Goal: Task Accomplishment & Management: Complete application form

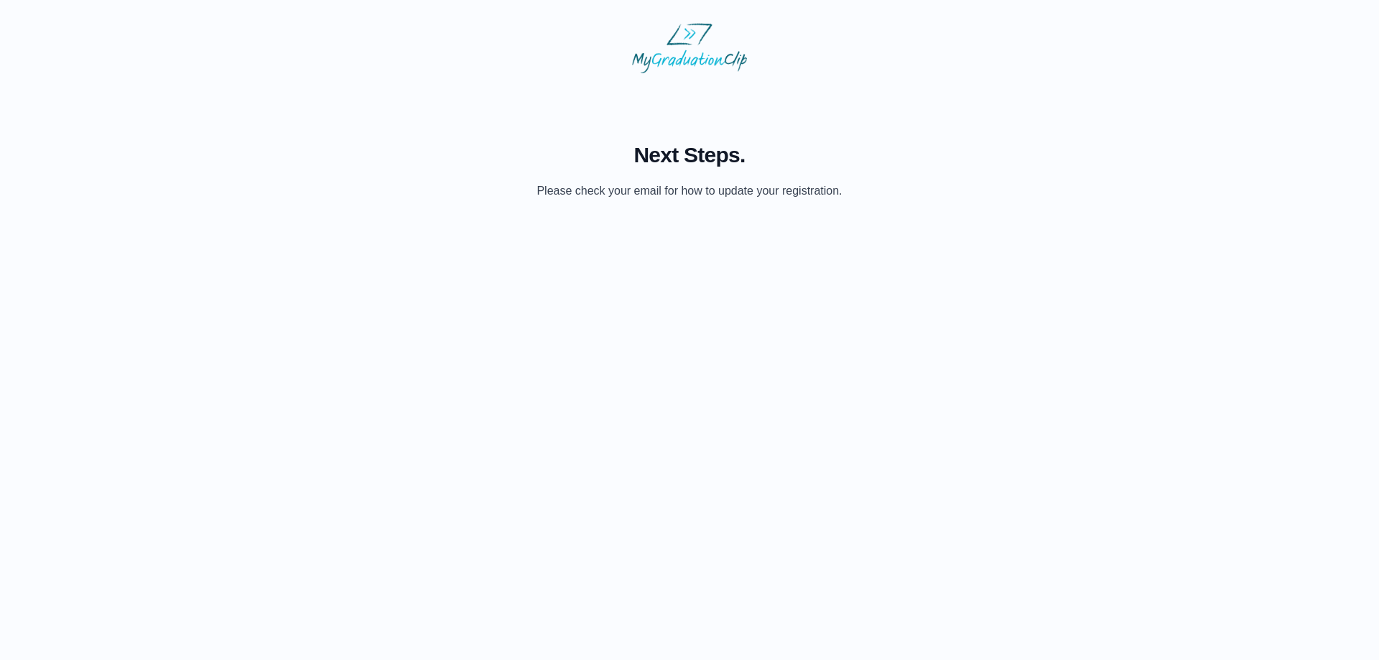
click at [694, 157] on span "Next Steps." at bounding box center [688, 155] width 305 height 26
click at [702, 196] on p "Please check your email for how to update your registration." at bounding box center [688, 190] width 305 height 17
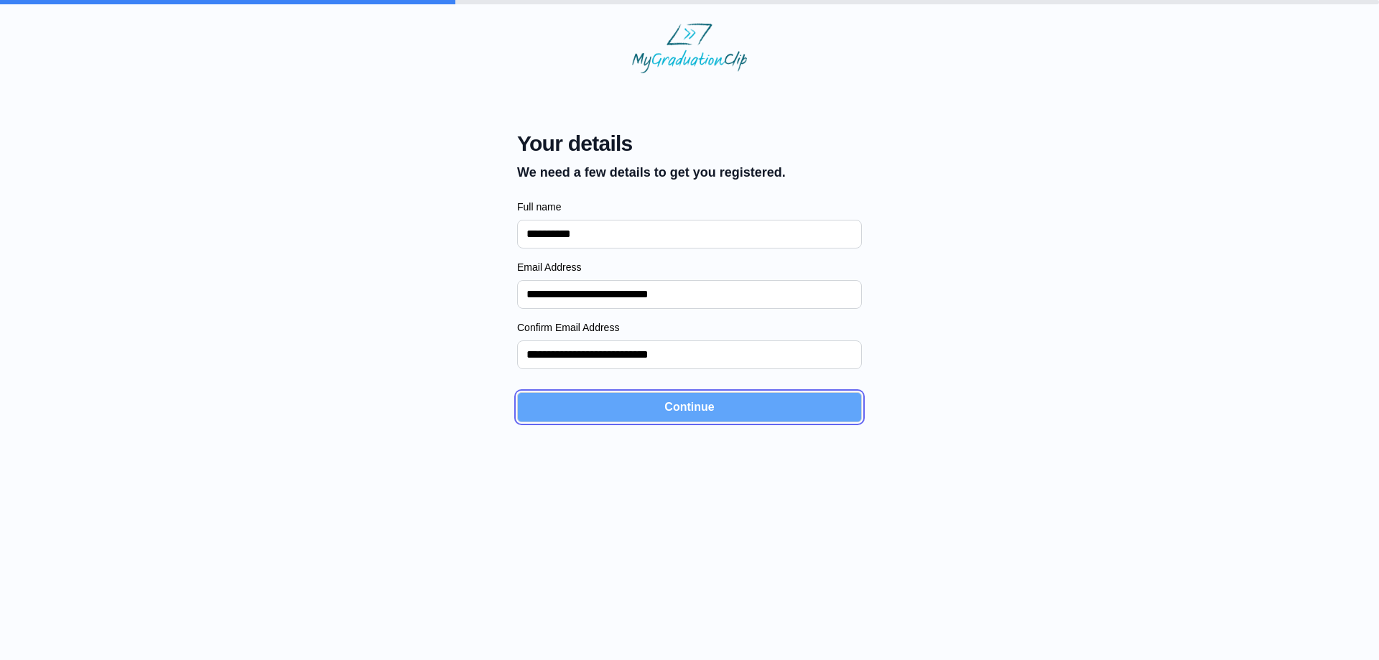
click at [577, 407] on button "Continue" at bounding box center [689, 407] width 345 height 30
select select
select select "**********"
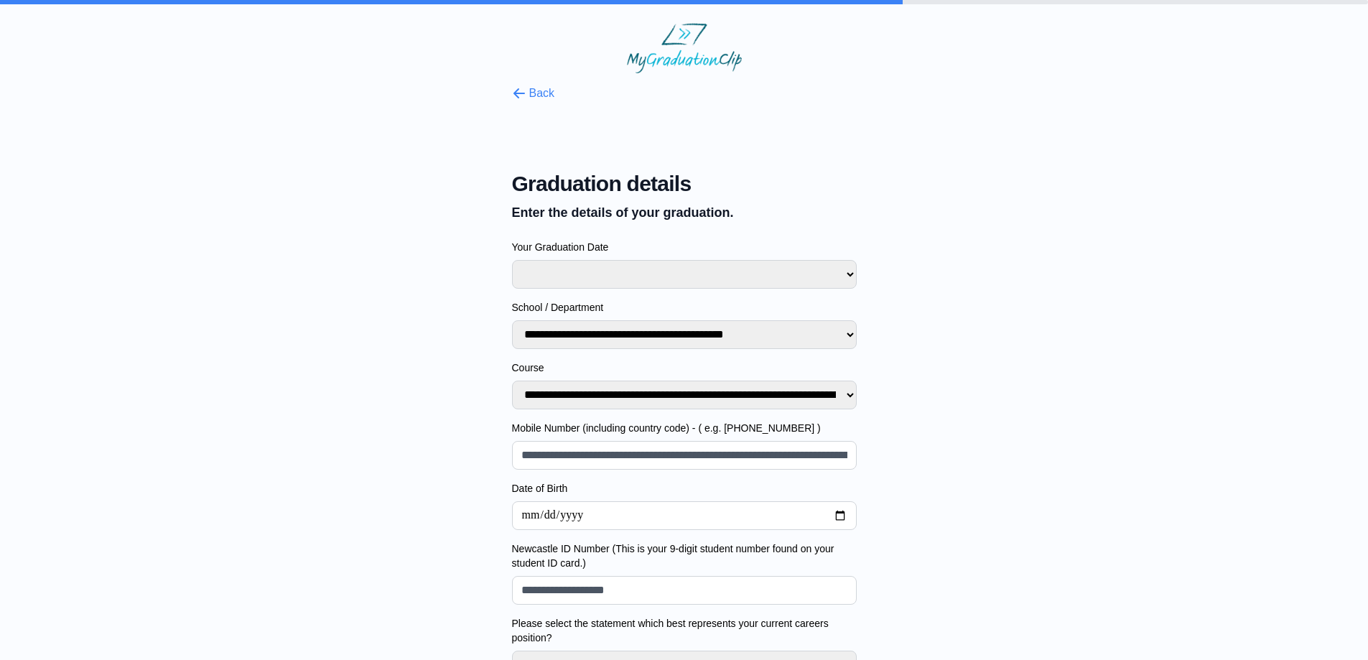
click at [628, 265] on select "**********" at bounding box center [684, 274] width 345 height 29
select select
click at [1143, 225] on div "**********" at bounding box center [684, 560] width 1322 height 975
click at [549, 93] on button "Back" at bounding box center [533, 93] width 43 height 17
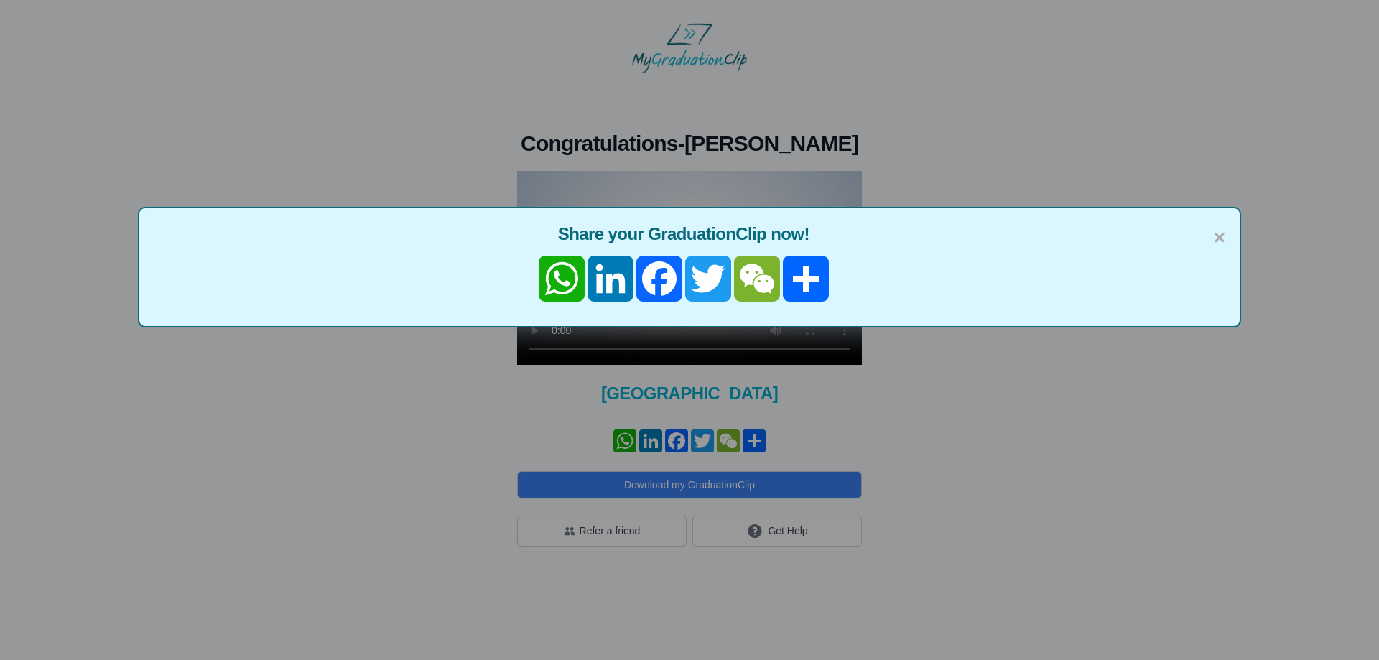
click at [718, 531] on div "× Share your GraduationClip now! WhatsApp LinkedIn Facebook Twitter WeChat 分享" at bounding box center [689, 330] width 1379 height 660
click at [1218, 239] on span "×" at bounding box center [1219, 238] width 11 height 30
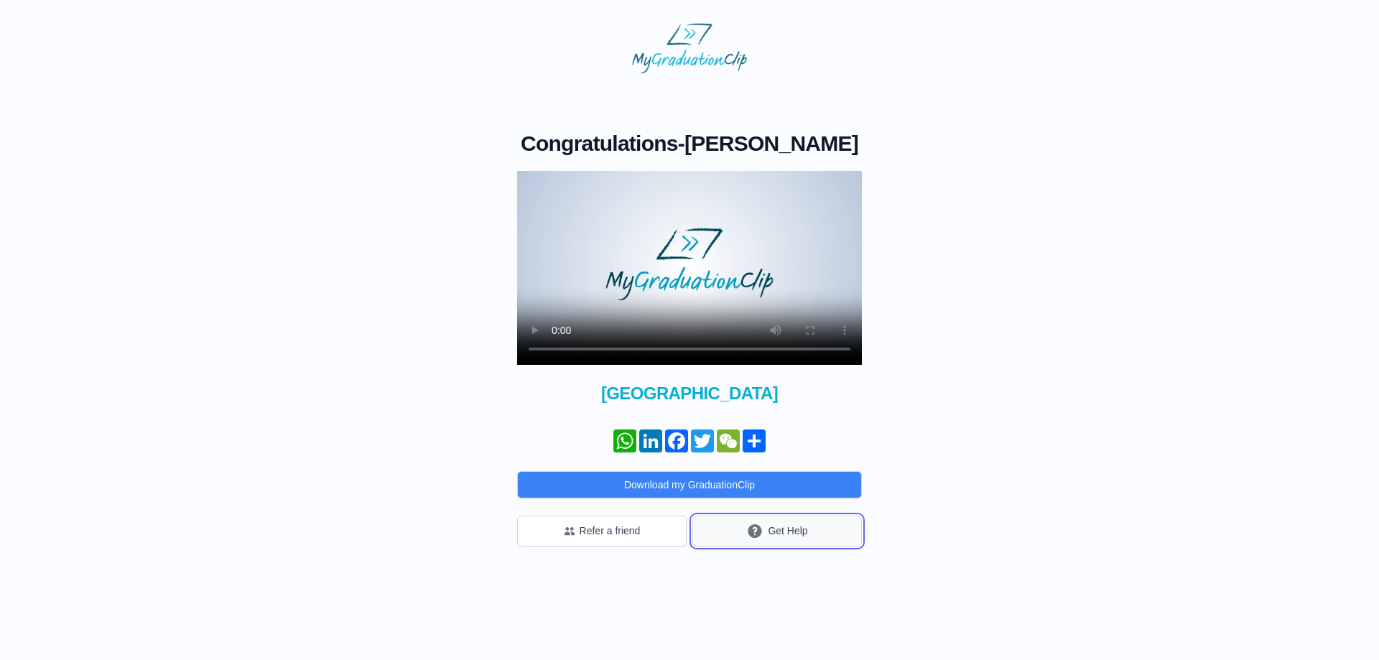
click at [760, 522] on icon "submit" at bounding box center [754, 531] width 17 height 18
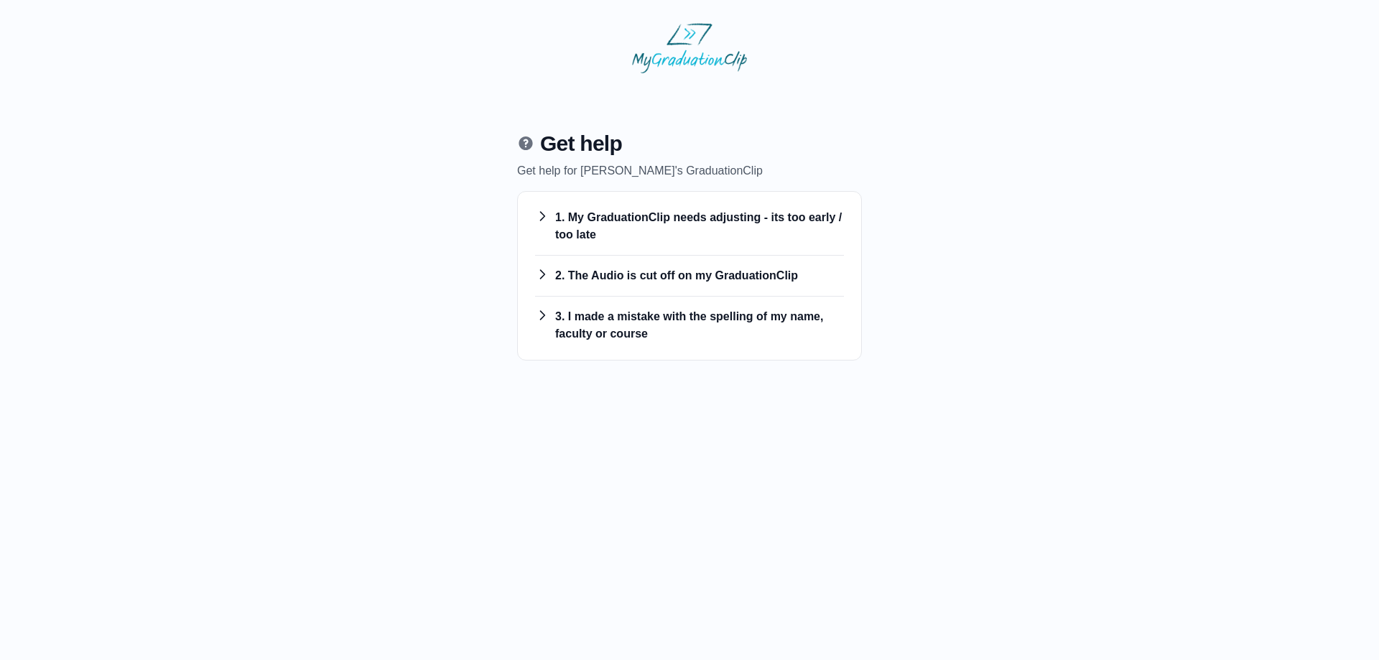
click at [615, 235] on h3 "1. My GraduationClip needs adjusting - its too early / too late" at bounding box center [689, 226] width 309 height 34
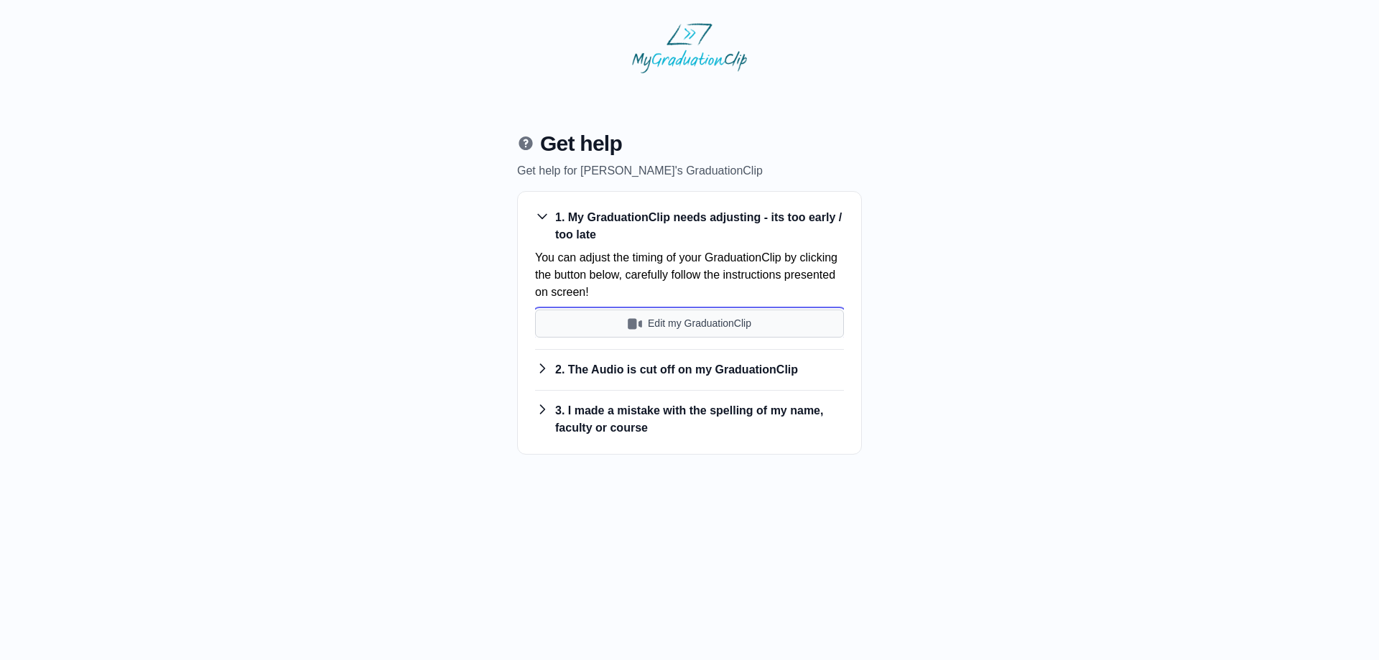
click at [638, 326] on img "submit" at bounding box center [635, 324] width 14 height 14
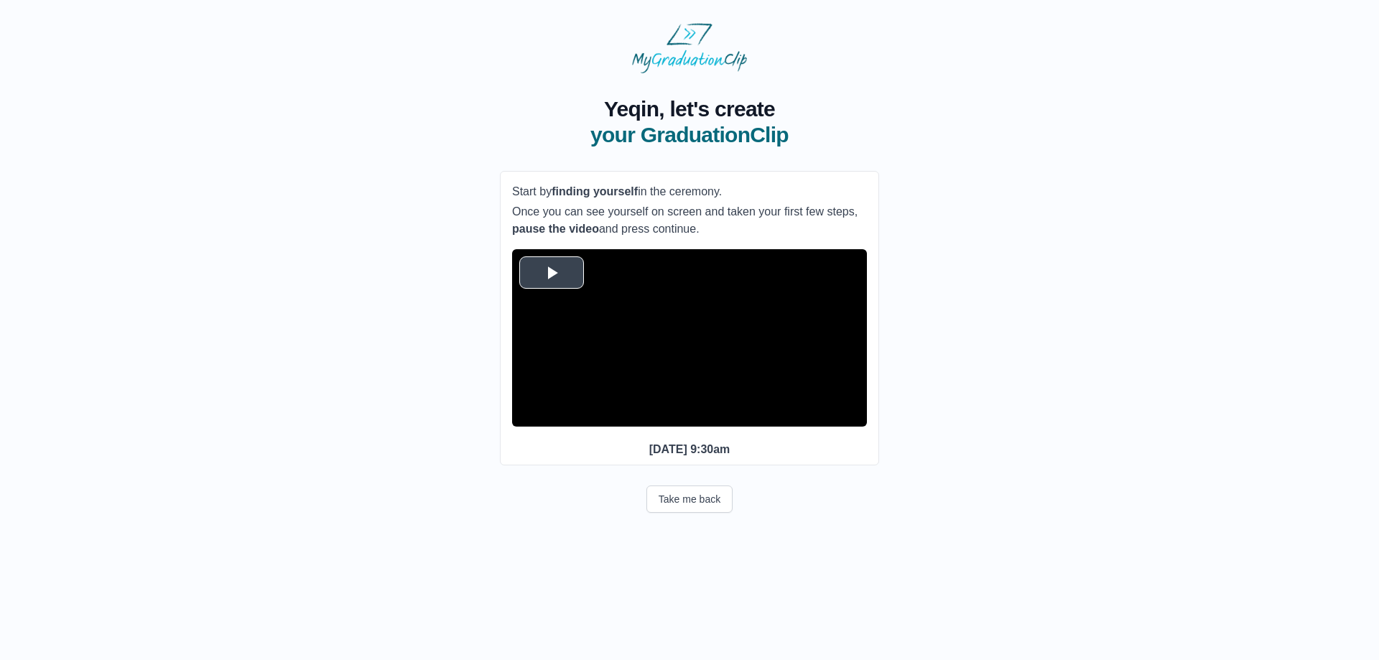
click at [552, 272] on span "Video Player" at bounding box center [552, 272] width 0 height 0
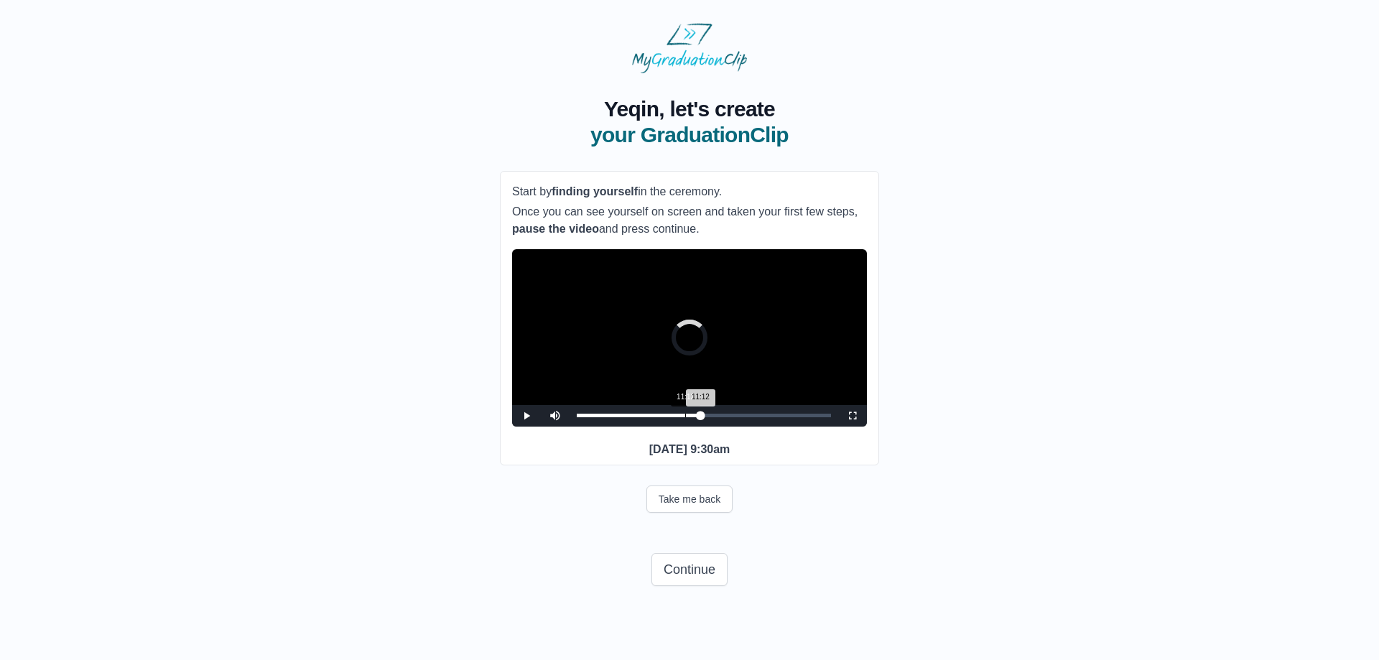
click at [684, 427] on div "Loaded : 0% 11:12 11:12 Progress : 0%" at bounding box center [703, 416] width 269 height 22
drag, startPoint x: 681, startPoint y: 436, endPoint x: 702, endPoint y: 438, distance: 20.9
click at [699, 417] on div "Loaded : 0% 11:39 10:45 Progress : 0%" at bounding box center [704, 416] width 254 height 4
click at [725, 417] on div "15:22" at bounding box center [725, 416] width 1 height 4
click at [718, 427] on div "Loaded : 0% 14:50 15:22 Progress : 0%" at bounding box center [703, 416] width 269 height 22
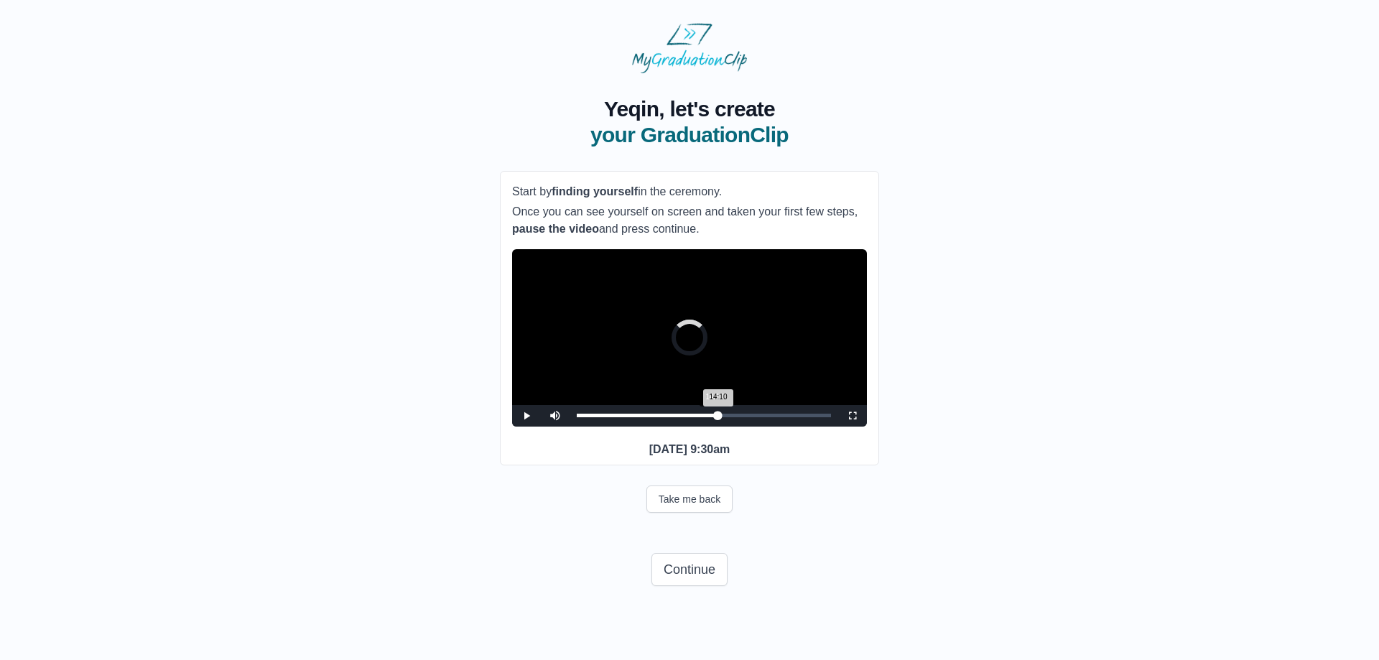
click at [714, 417] on div "14:10 Progress : 0%" at bounding box center [647, 416] width 141 height 4
click at [715, 417] on div "14:42 Progress : 0%" at bounding box center [646, 416] width 139 height 4
click at [725, 427] on div "Loaded : 0% 15:22 14:43 Progress : 0%" at bounding box center [703, 416] width 269 height 22
click at [718, 427] on div "Loaded : 0% 14:42 15:22 Progress : 0%" at bounding box center [703, 416] width 269 height 22
click at [728, 417] on div "Loaded : 0% 15:39 15:39 Progress : 0%" at bounding box center [704, 416] width 254 height 4
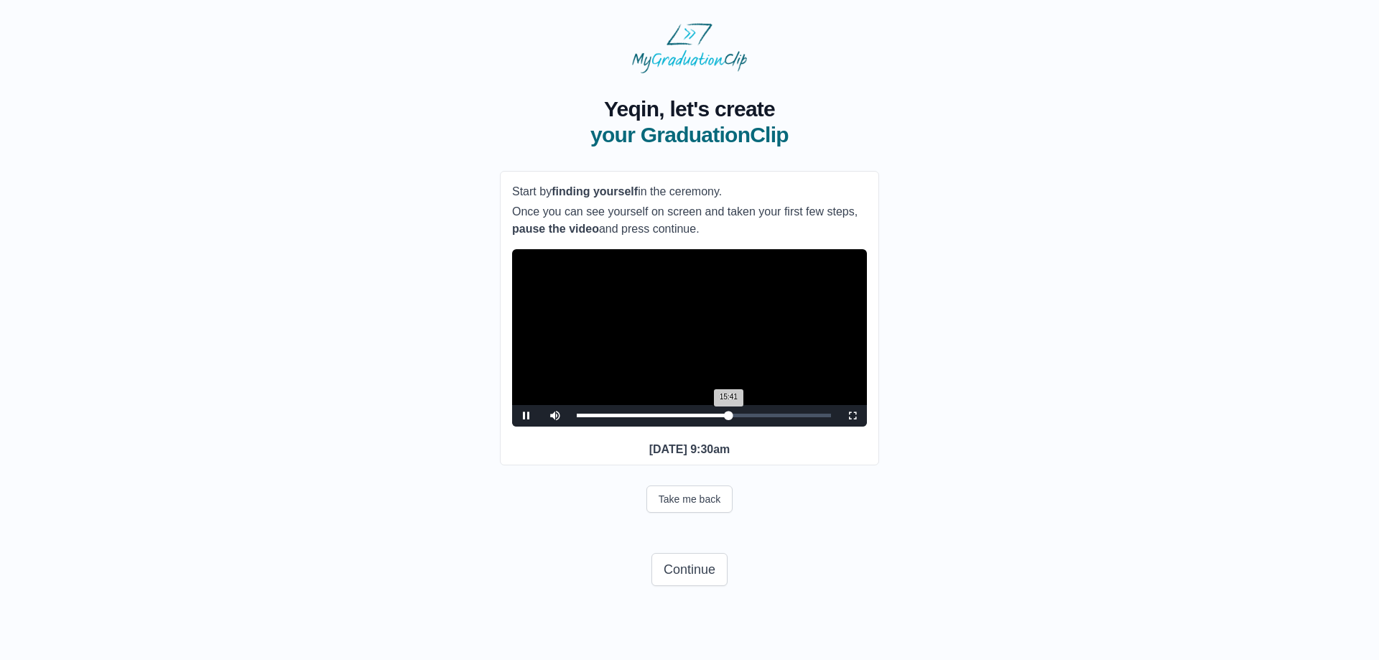
click at [725, 417] on div "15:41 Progress : 0%" at bounding box center [653, 416] width 152 height 4
click at [722, 417] on div "15:22 Progress : 0%" at bounding box center [651, 416] width 149 height 4
click at [719, 417] on div "15:05 Progress : 0%" at bounding box center [650, 416] width 146 height 4
click at [715, 417] on div "14:43 Progress : 0%" at bounding box center [648, 416] width 142 height 4
click at [724, 427] on div "Loaded : 0% 15:04 14:20 Progress : 0%" at bounding box center [703, 416] width 269 height 22
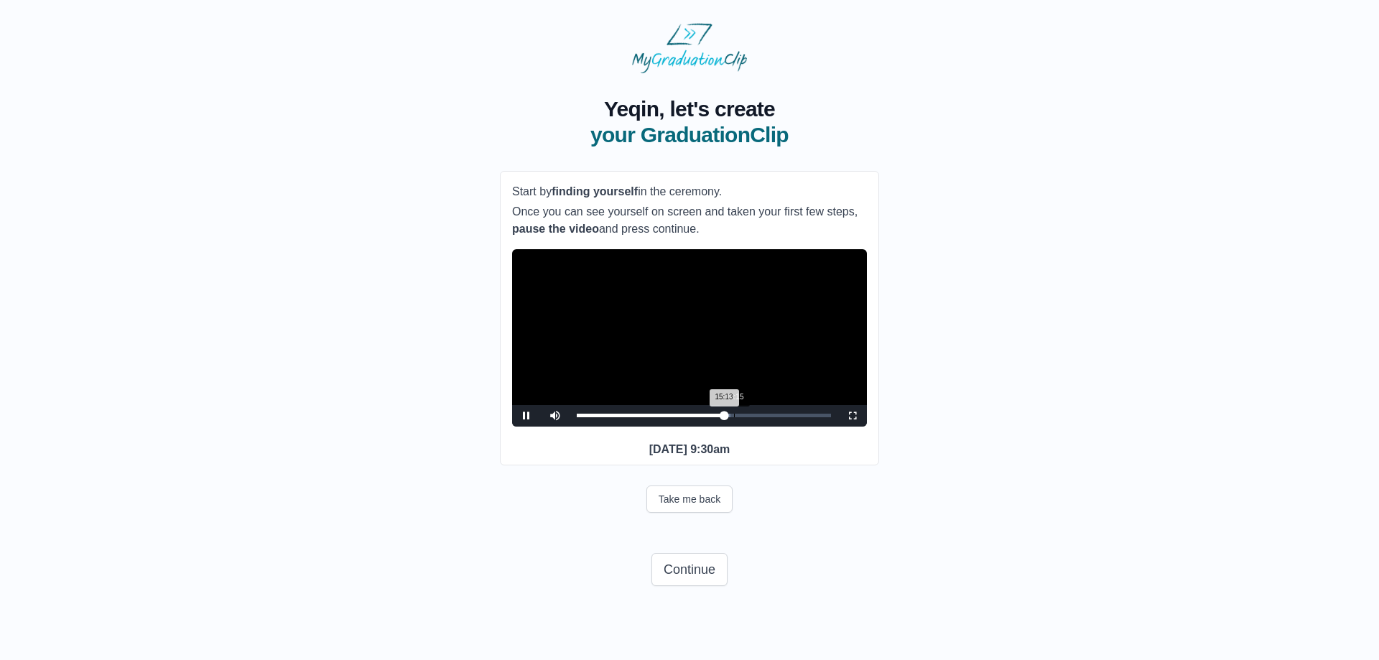
click at [735, 427] on div "Loaded : 0% 16:15 15:13 Progress : 0%" at bounding box center [703, 416] width 269 height 22
click at [743, 427] on div "Loaded : 0% 17:13 16:24 Progress : 0%" at bounding box center [703, 416] width 269 height 22
click at [709, 417] on div "13:39" at bounding box center [709, 416] width 1 height 4
click at [695, 417] on div "12:15" at bounding box center [695, 416] width 1 height 4
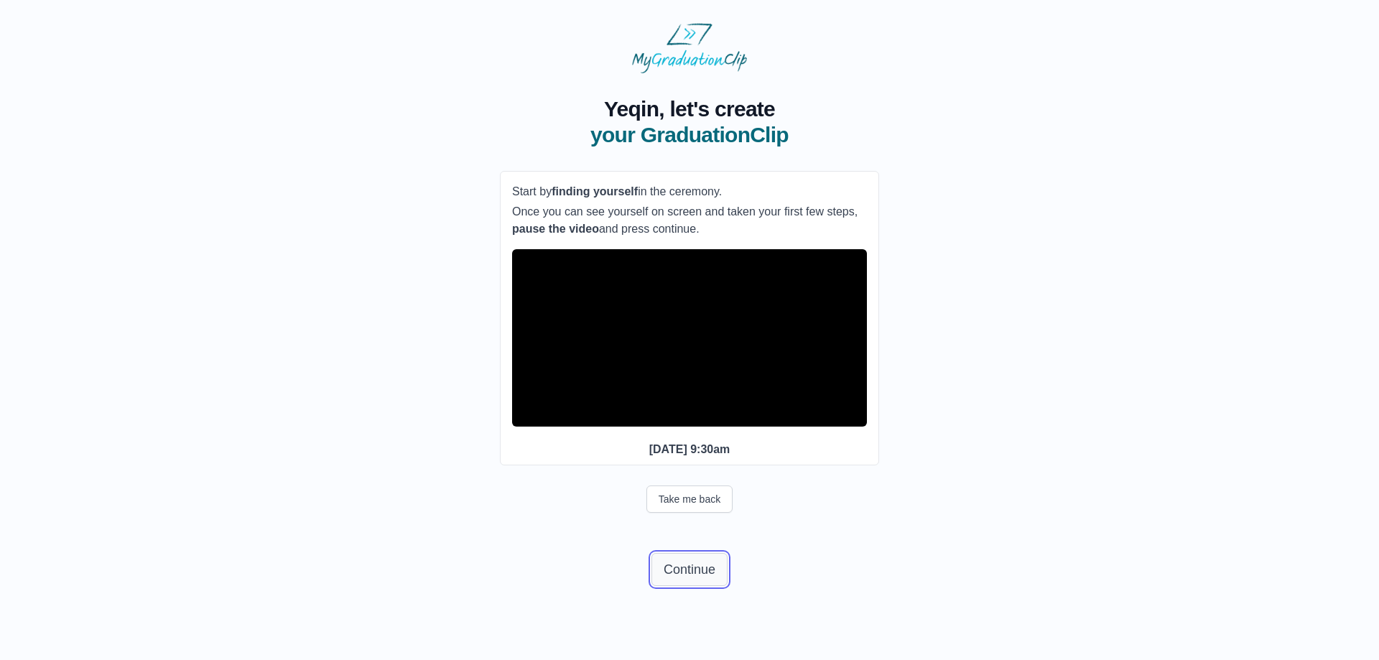
click at [703, 586] on button "Continue" at bounding box center [689, 569] width 76 height 33
click at [710, 586] on button "Continue" at bounding box center [689, 569] width 76 height 33
click at [526, 416] on span "Video Player" at bounding box center [526, 416] width 0 height 0
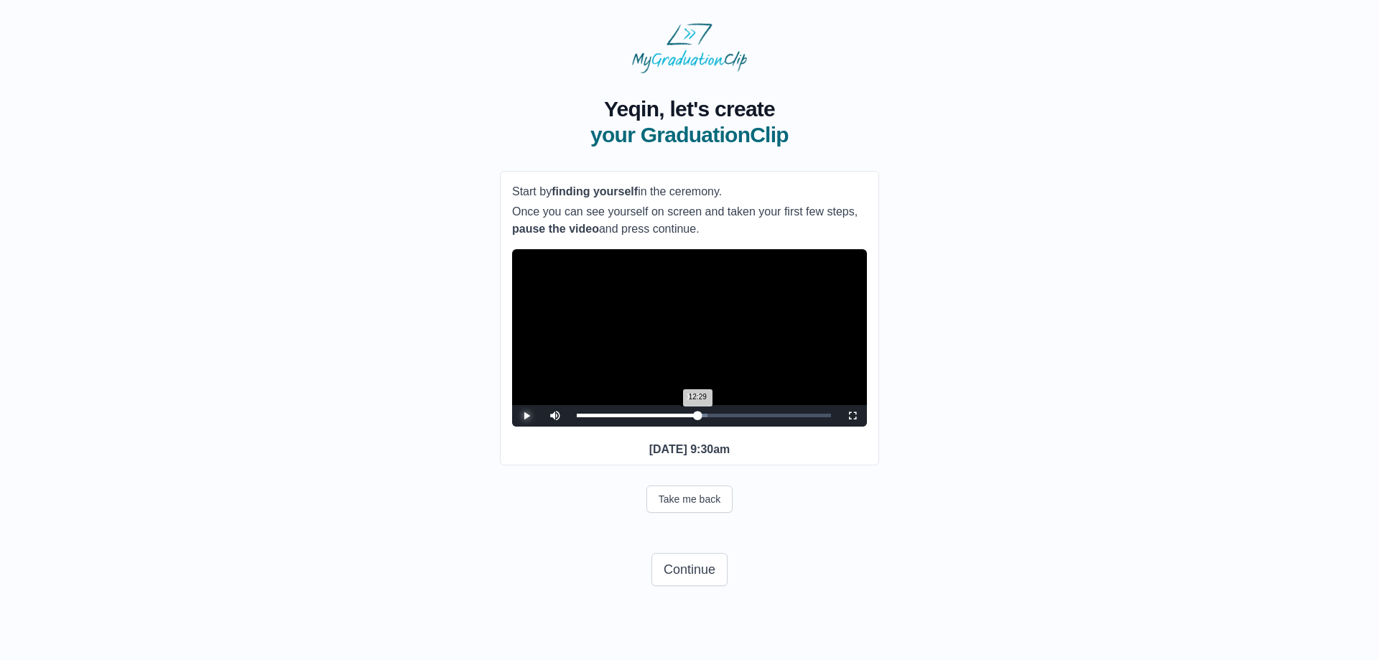
click at [693, 417] on div "12:29 Progress : 0%" at bounding box center [637, 416] width 121 height 4
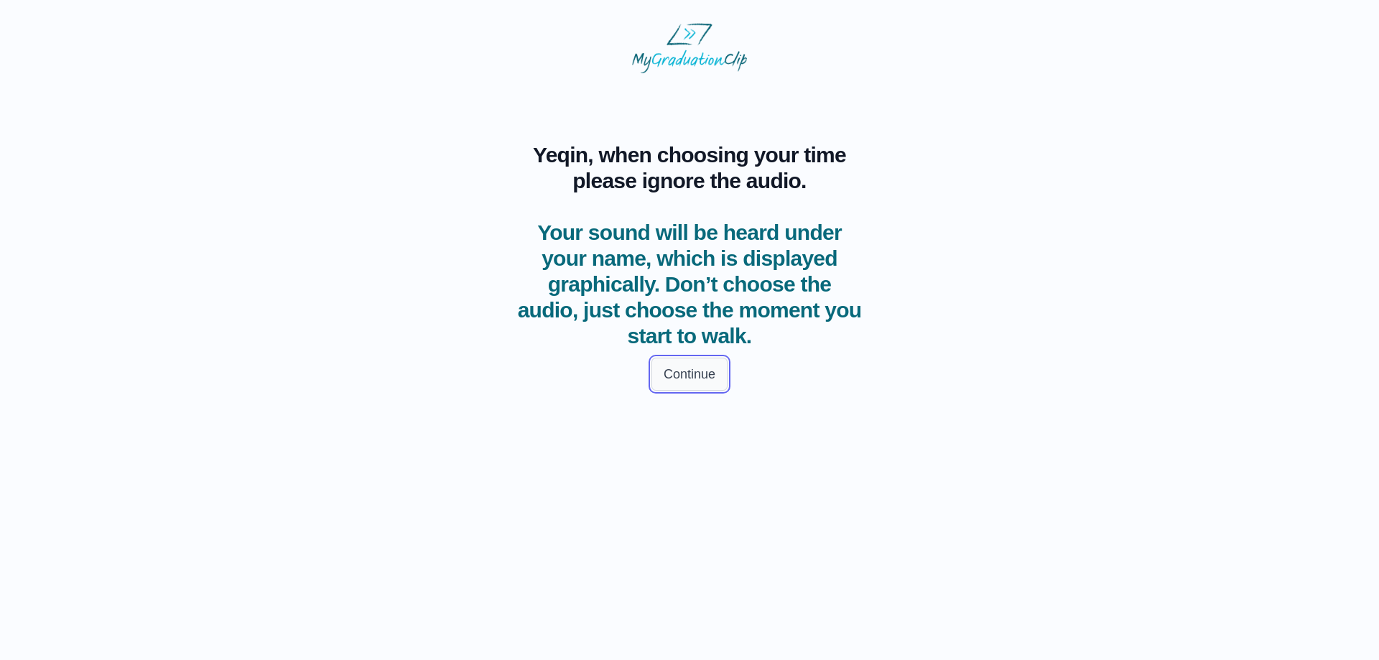
click at [696, 381] on button "Continue" at bounding box center [689, 374] width 76 height 33
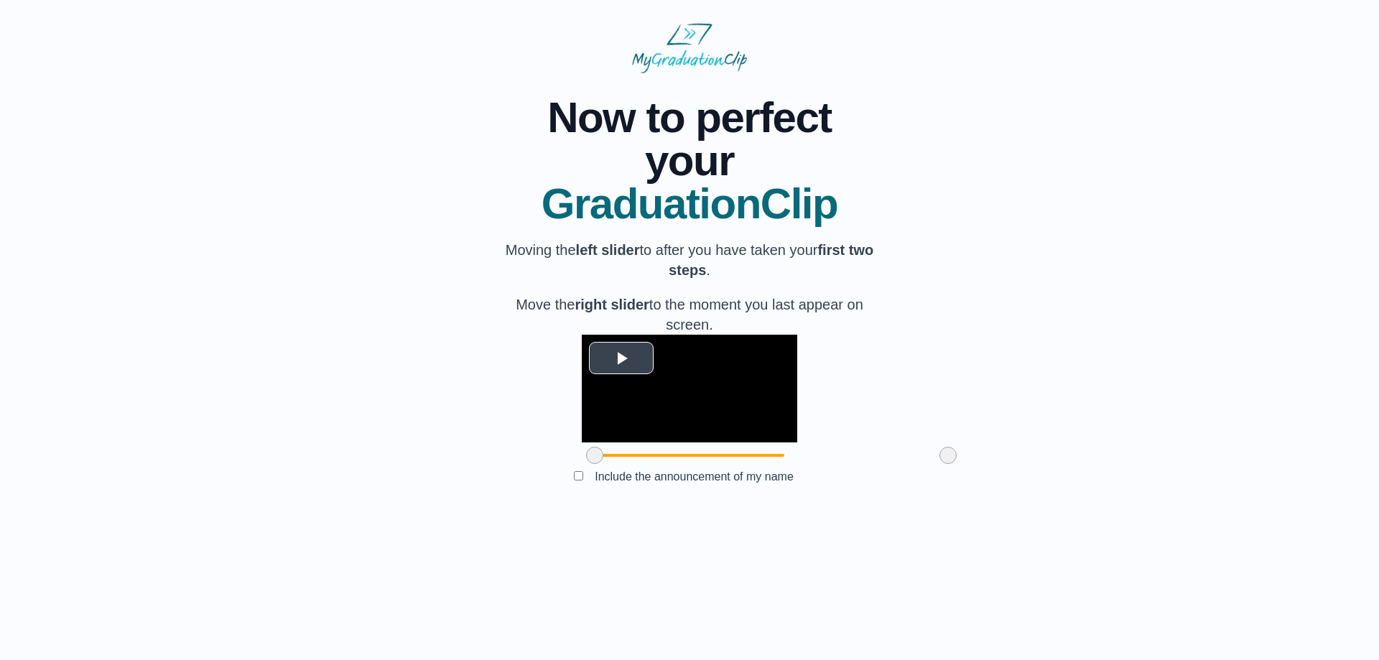
click at [621, 358] on span "Video Player" at bounding box center [621, 358] width 0 height 0
drag, startPoint x: 520, startPoint y: 561, endPoint x: 547, endPoint y: 560, distance: 26.6
click at [603, 464] on span at bounding box center [611, 455] width 17 height 17
click at [582, 442] on video "Video Player" at bounding box center [689, 389] width 215 height 108
drag, startPoint x: 551, startPoint y: 556, endPoint x: 570, endPoint y: 559, distance: 19.6
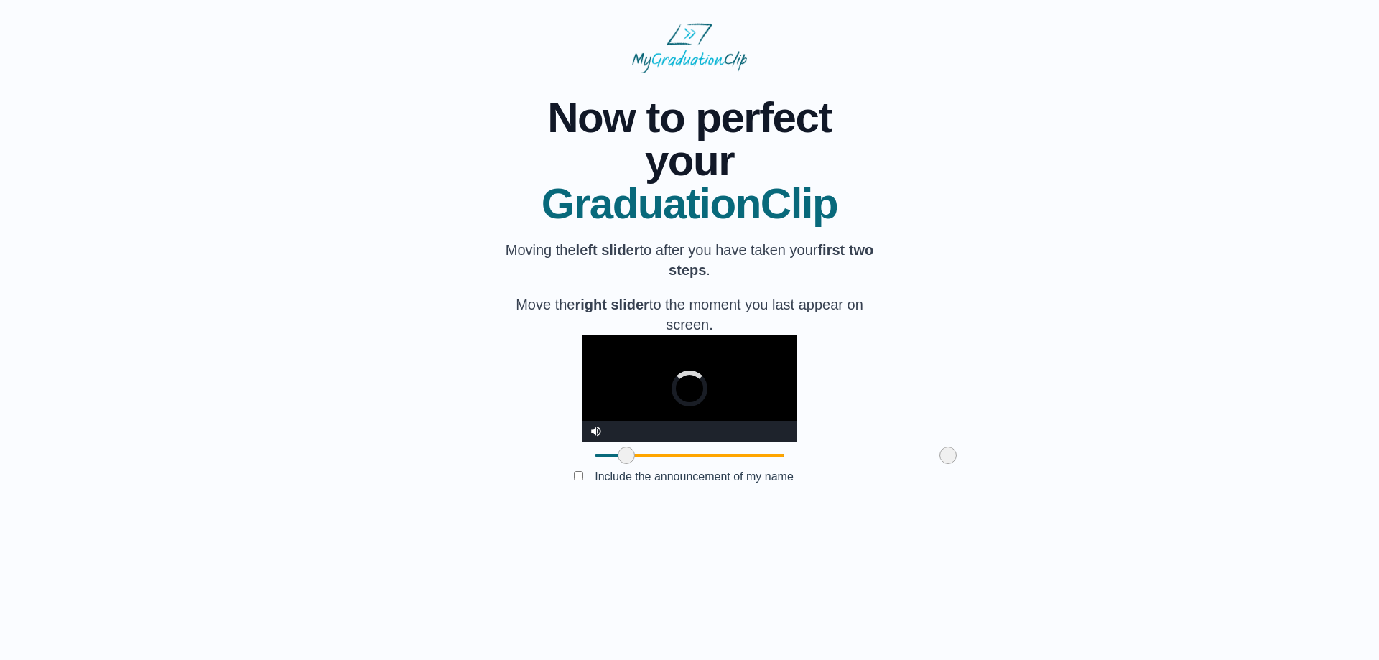
click at [618, 464] on span at bounding box center [626, 455] width 17 height 17
drag, startPoint x: 571, startPoint y: 562, endPoint x: 812, endPoint y: 551, distance: 241.6
click at [890, 464] on span at bounding box center [898, 455] width 17 height 17
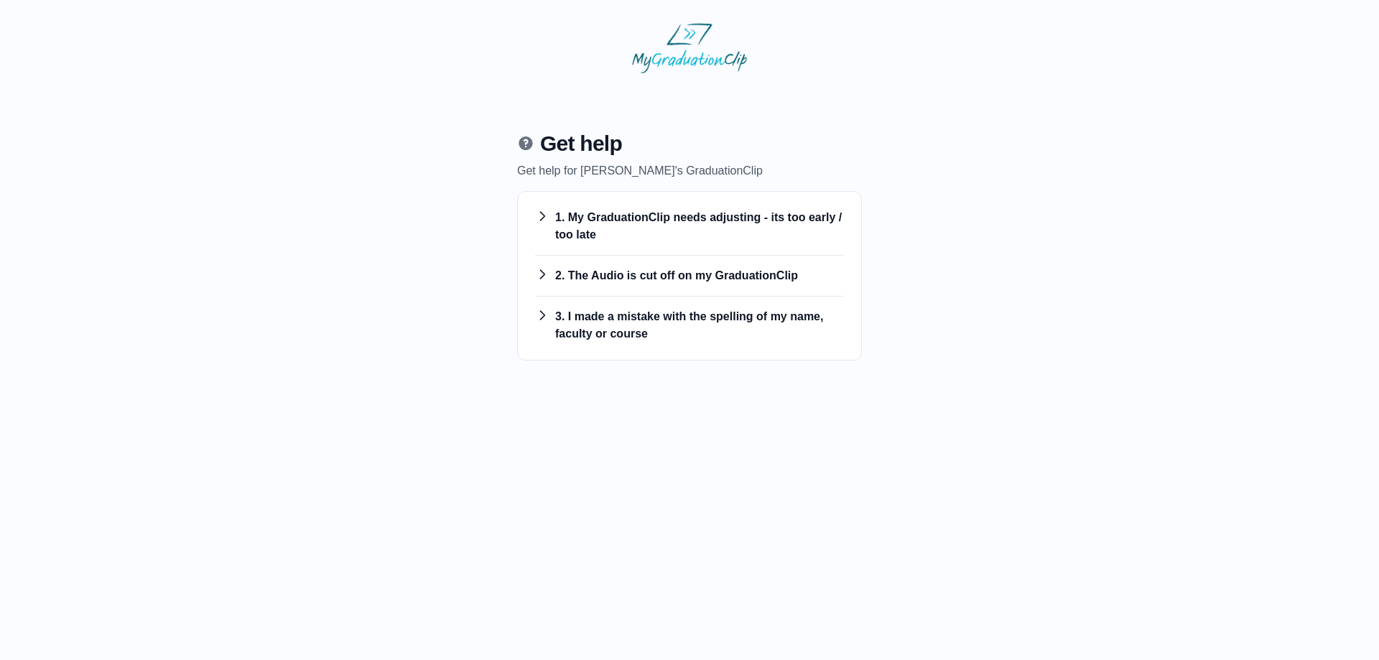
click at [686, 221] on h3 "1. My GraduationClip needs adjusting - its too early / too late" at bounding box center [689, 226] width 309 height 34
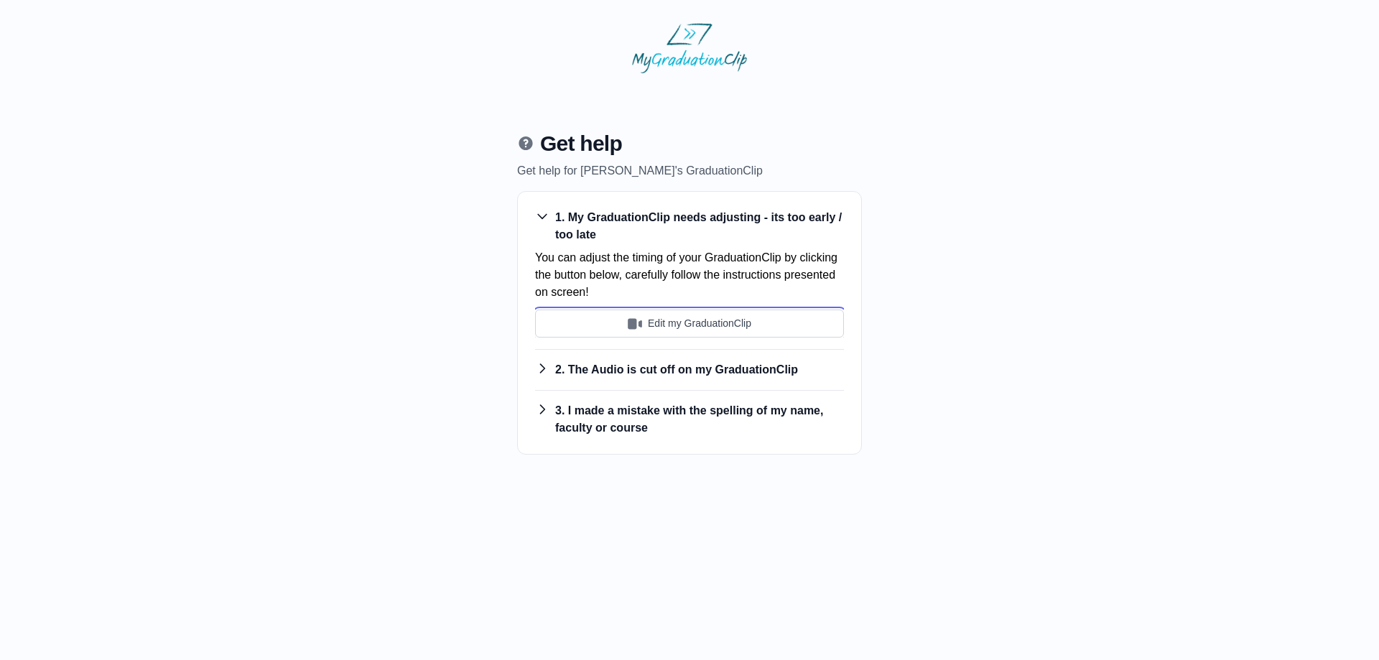
click at [722, 322] on button "Edit my GraduationClip" at bounding box center [689, 324] width 309 height 28
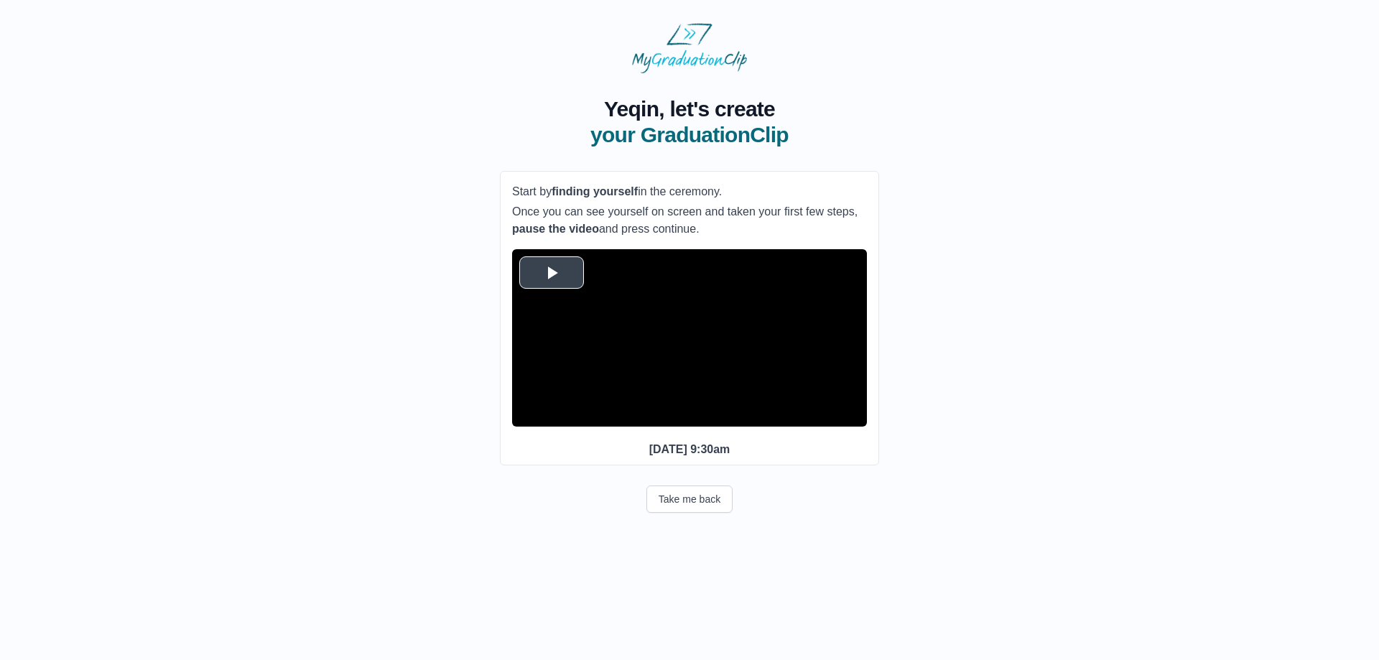
click at [552, 272] on span "Video Player" at bounding box center [552, 272] width 0 height 0
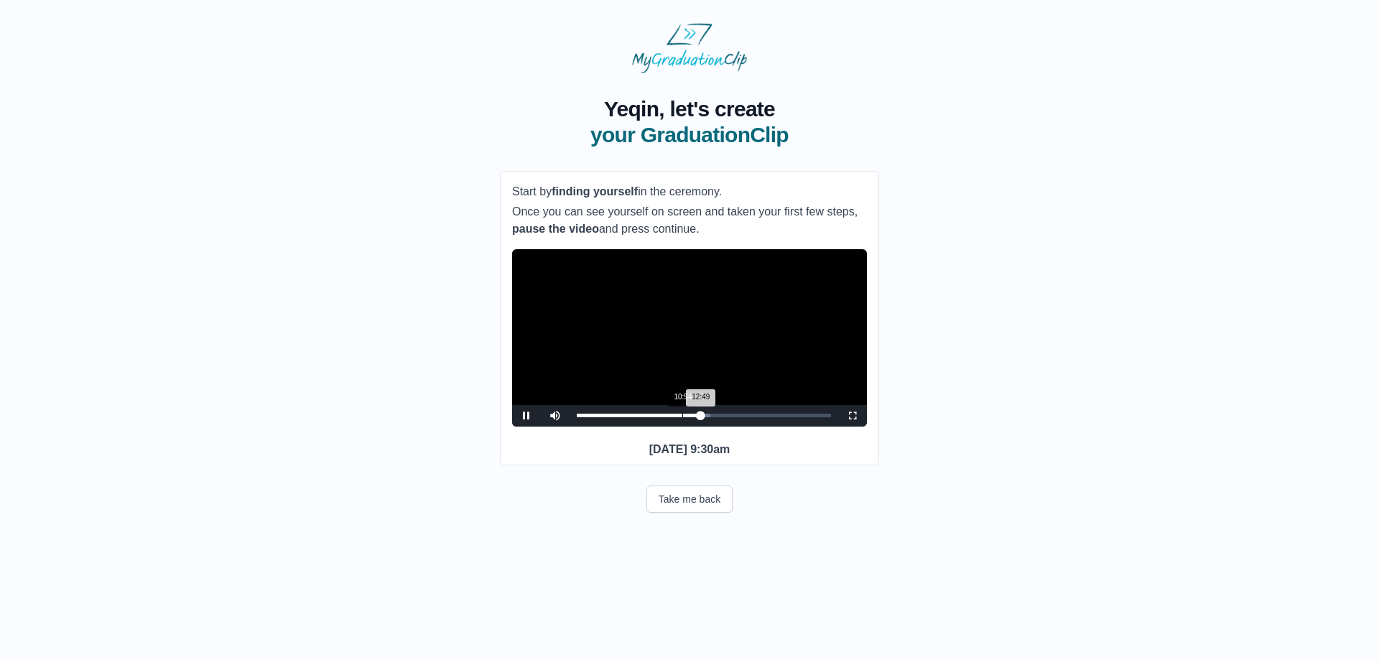
click at [684, 417] on div "Loaded : 0% 10:54 12:49 Progress : 0%" at bounding box center [704, 416] width 254 height 4
click at [684, 417] on div "11:08 Progress : 0%" at bounding box center [631, 416] width 108 height 4
click at [687, 417] on div "11:22 Progress : 0%" at bounding box center [632, 416] width 110 height 4
click at [697, 417] on div "12:23" at bounding box center [697, 416] width 1 height 4
click at [700, 417] on div "12:46 Progress : 0%" at bounding box center [639, 416] width 124 height 4
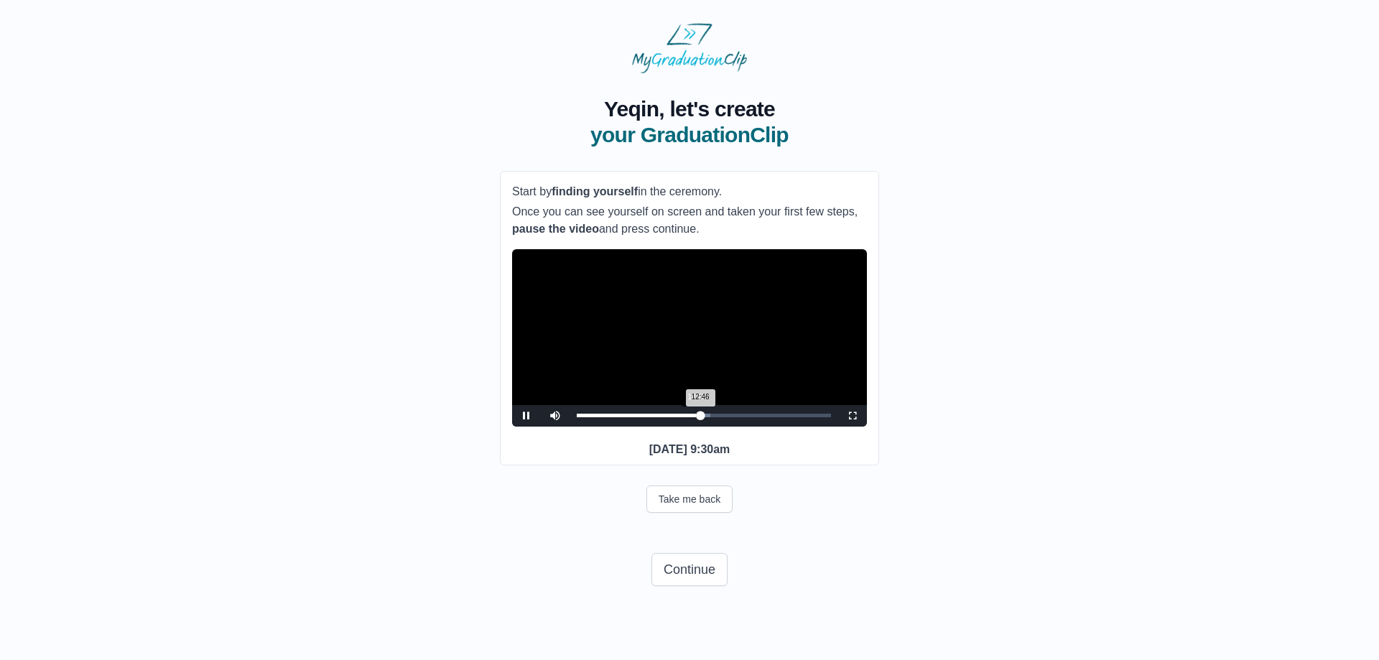
click at [696, 417] on div "12:46 Progress : 0%" at bounding box center [639, 416] width 124 height 4
click at [526, 416] on span "Video Player" at bounding box center [526, 416] width 0 height 0
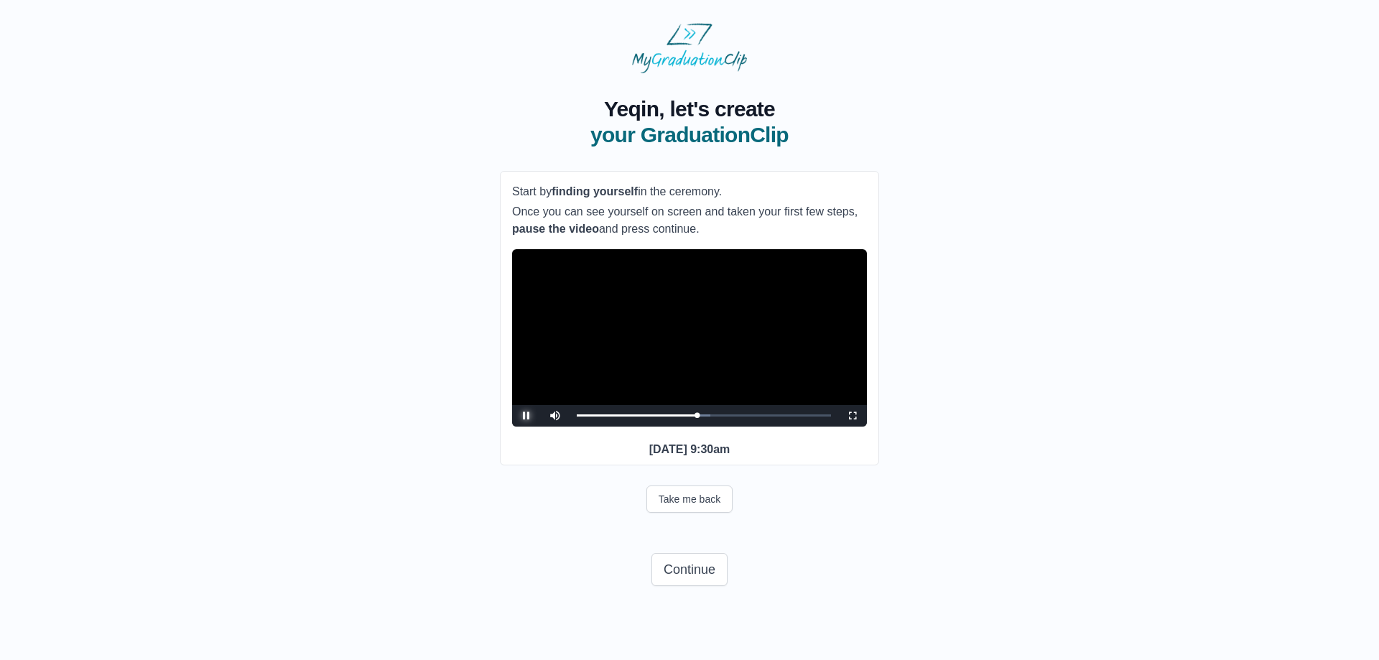
click at [526, 416] on span "Video Player" at bounding box center [526, 416] width 0 height 0
click at [702, 586] on button "Continue" at bounding box center [689, 569] width 76 height 33
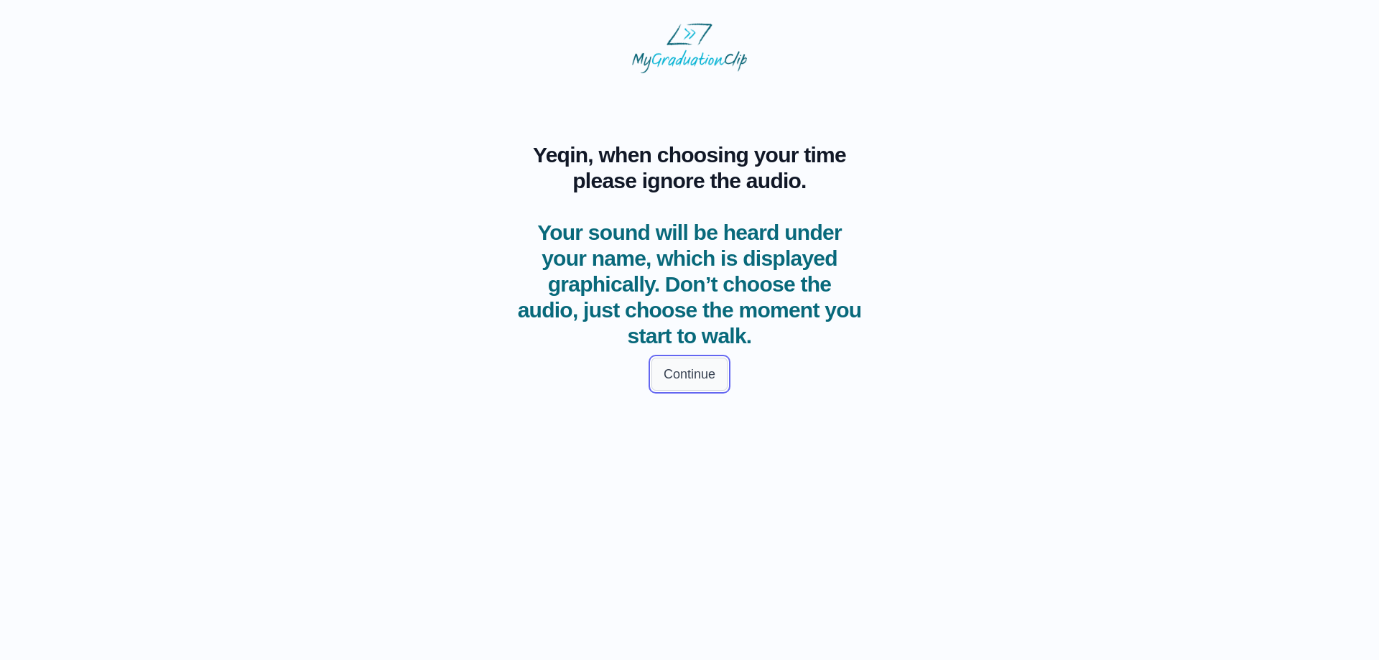
click at [671, 376] on button "Continue" at bounding box center [689, 374] width 76 height 33
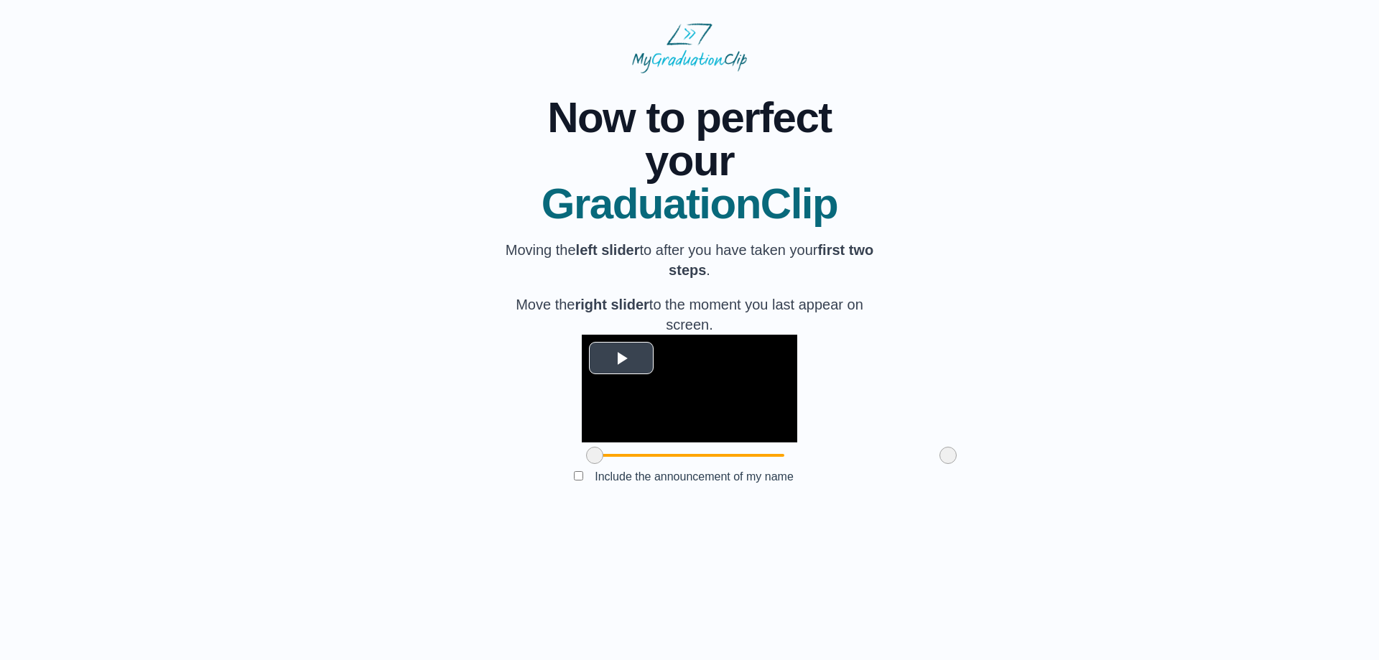
click at [621, 358] on span "Video Player" at bounding box center [621, 358] width 0 height 0
drag, startPoint x: 520, startPoint y: 562, endPoint x: 535, endPoint y: 563, distance: 15.1
click at [604, 464] on span at bounding box center [612, 455] width 17 height 17
click at [582, 442] on video "Video Player" at bounding box center [689, 389] width 215 height 108
drag, startPoint x: 535, startPoint y: 566, endPoint x: 544, endPoint y: 566, distance: 8.6
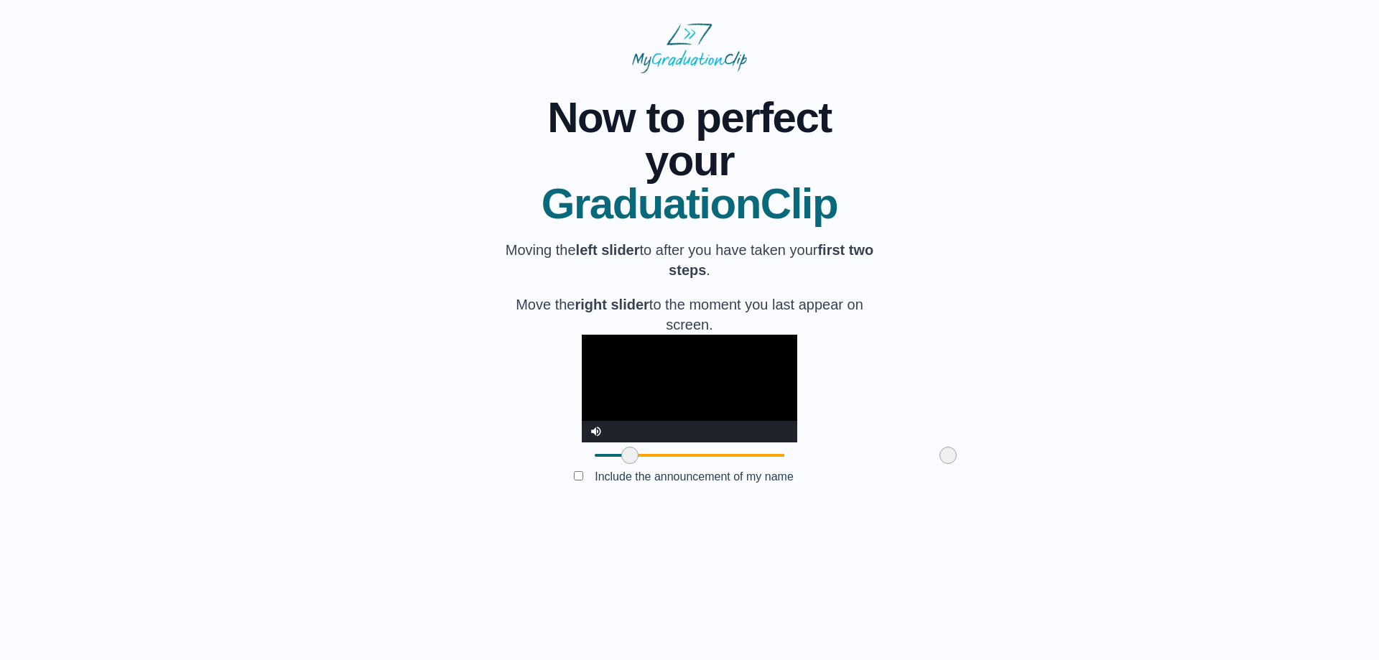
click at [621, 464] on span at bounding box center [629, 455] width 17 height 17
drag, startPoint x: 546, startPoint y: 564, endPoint x: 560, endPoint y: 563, distance: 14.4
click at [637, 464] on span at bounding box center [645, 455] width 17 height 17
click at [635, 464] on span at bounding box center [643, 455] width 17 height 17
drag, startPoint x: 558, startPoint y: 562, endPoint x: 547, endPoint y: 560, distance: 11.0
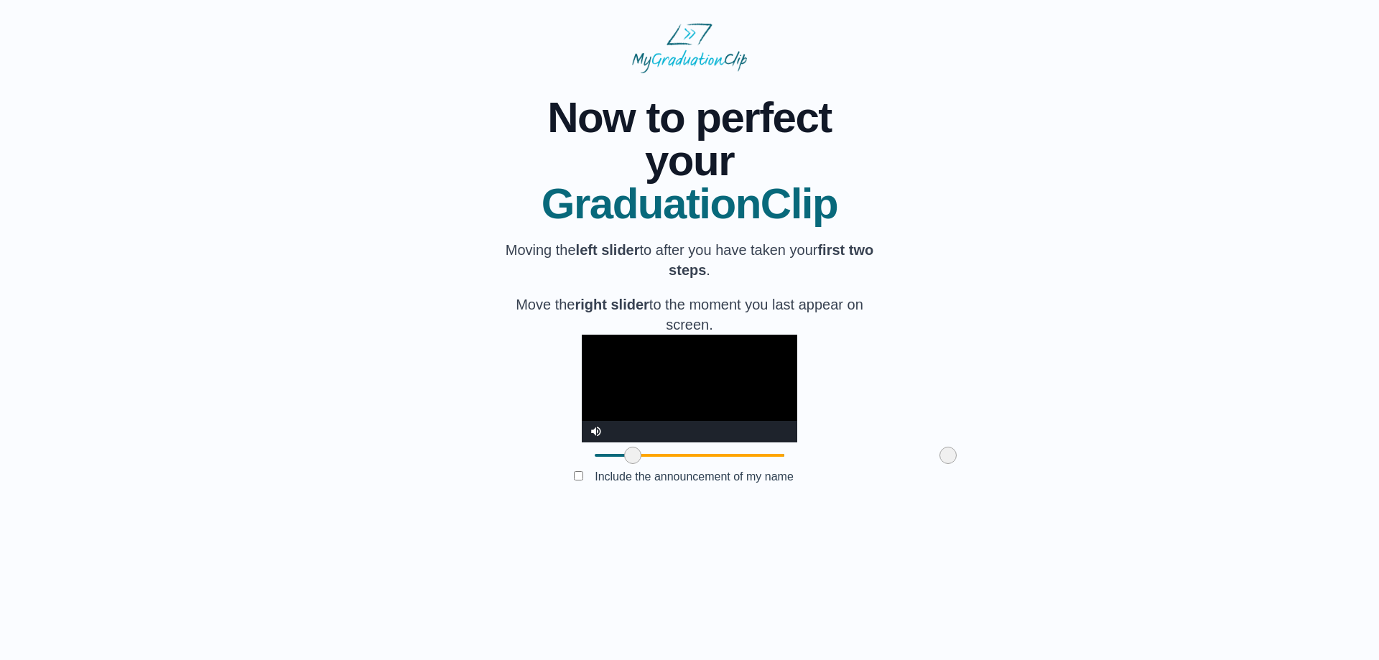
click at [624, 464] on span at bounding box center [632, 455] width 17 height 17
click at [582, 442] on video "Video Player" at bounding box center [689, 389] width 215 height 108
click at [624, 464] on span at bounding box center [632, 455] width 17 height 17
click at [582, 442] on video "Video Player" at bounding box center [689, 389] width 215 height 108
drag, startPoint x: 549, startPoint y: 562, endPoint x: 604, endPoint y: 564, distance: 54.7
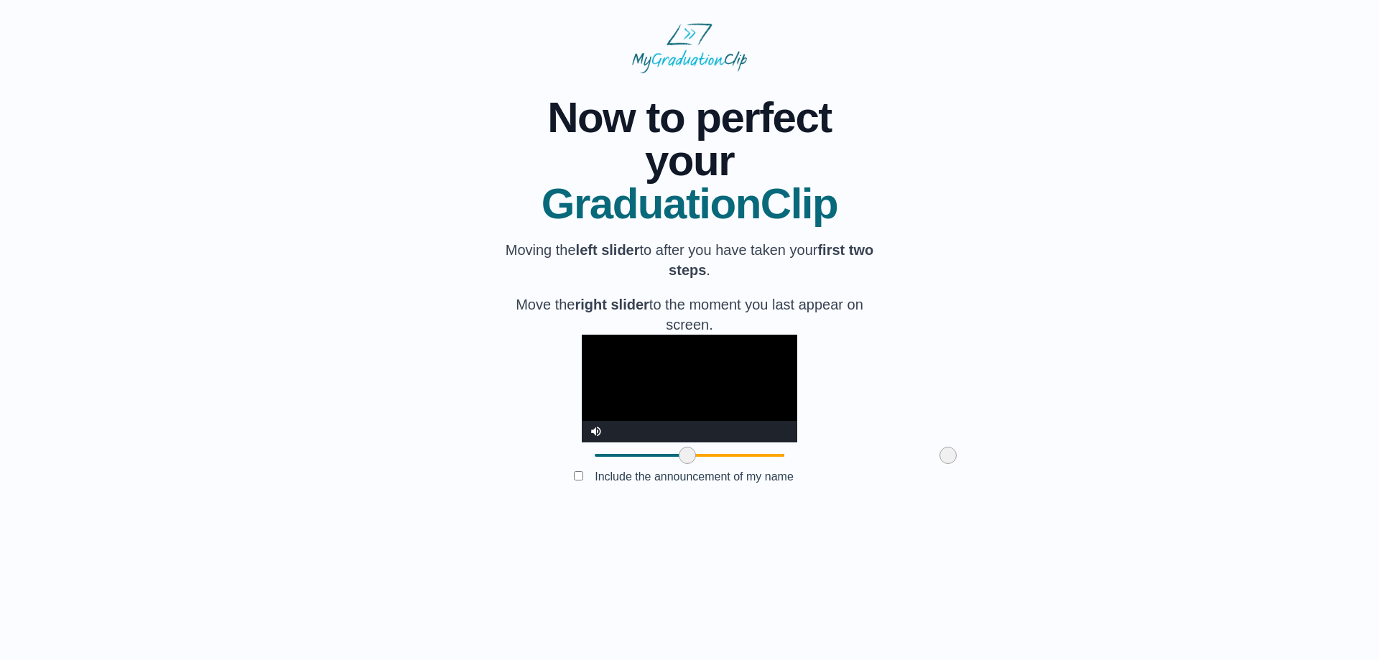
click at [679, 464] on span at bounding box center [687, 455] width 17 height 17
drag, startPoint x: 864, startPoint y: 559, endPoint x: 926, endPoint y: 556, distance: 61.8
click at [923, 513] on div "**********" at bounding box center [689, 293] width 1333 height 440
drag, startPoint x: 608, startPoint y: 559, endPoint x: 778, endPoint y: 561, distance: 169.5
click at [850, 464] on span at bounding box center [858, 455] width 17 height 17
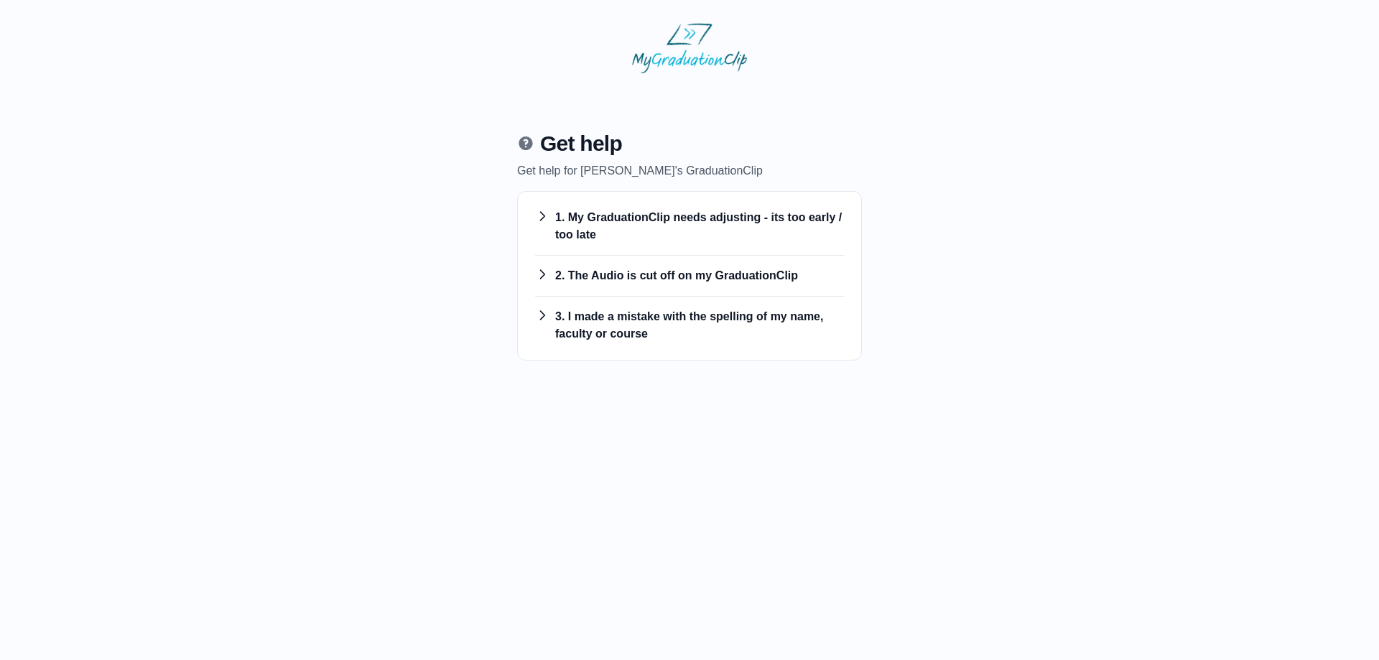
click at [624, 213] on h3 "1. My GraduationClip needs adjusting - its too early / too late" at bounding box center [689, 226] width 309 height 34
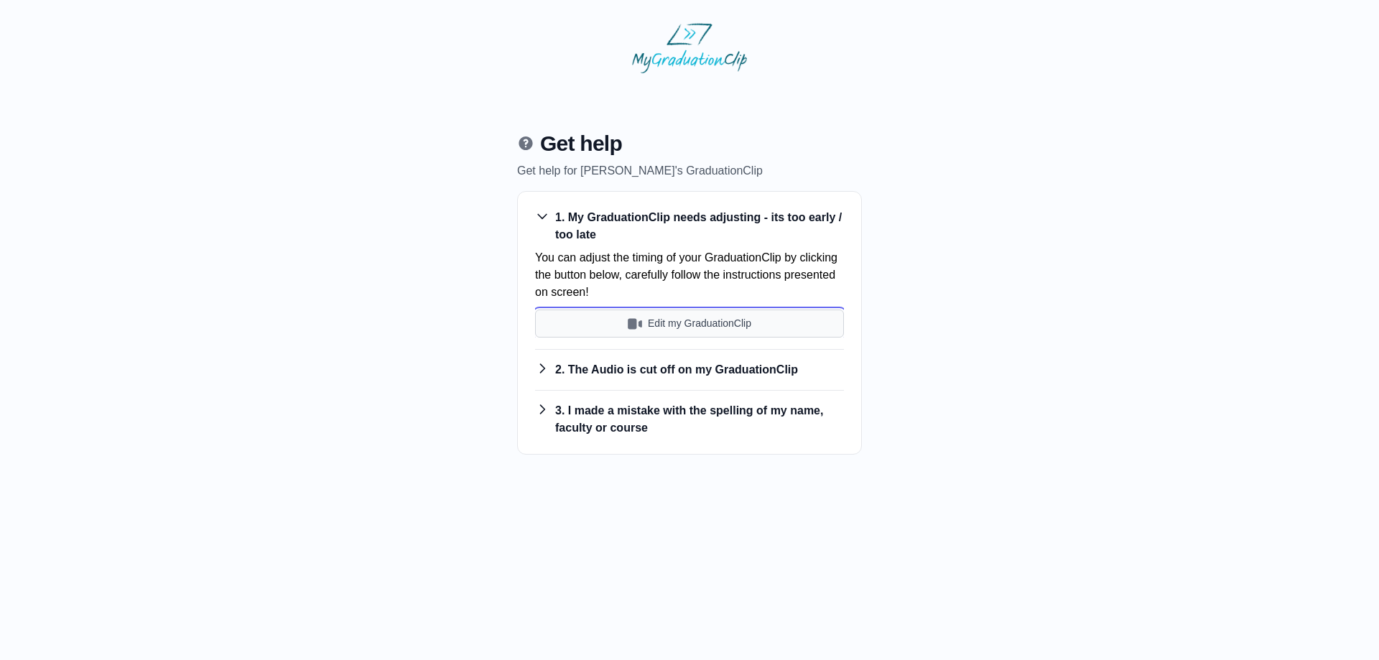
click at [700, 323] on button "Edit my GraduationClip" at bounding box center [689, 324] width 309 height 28
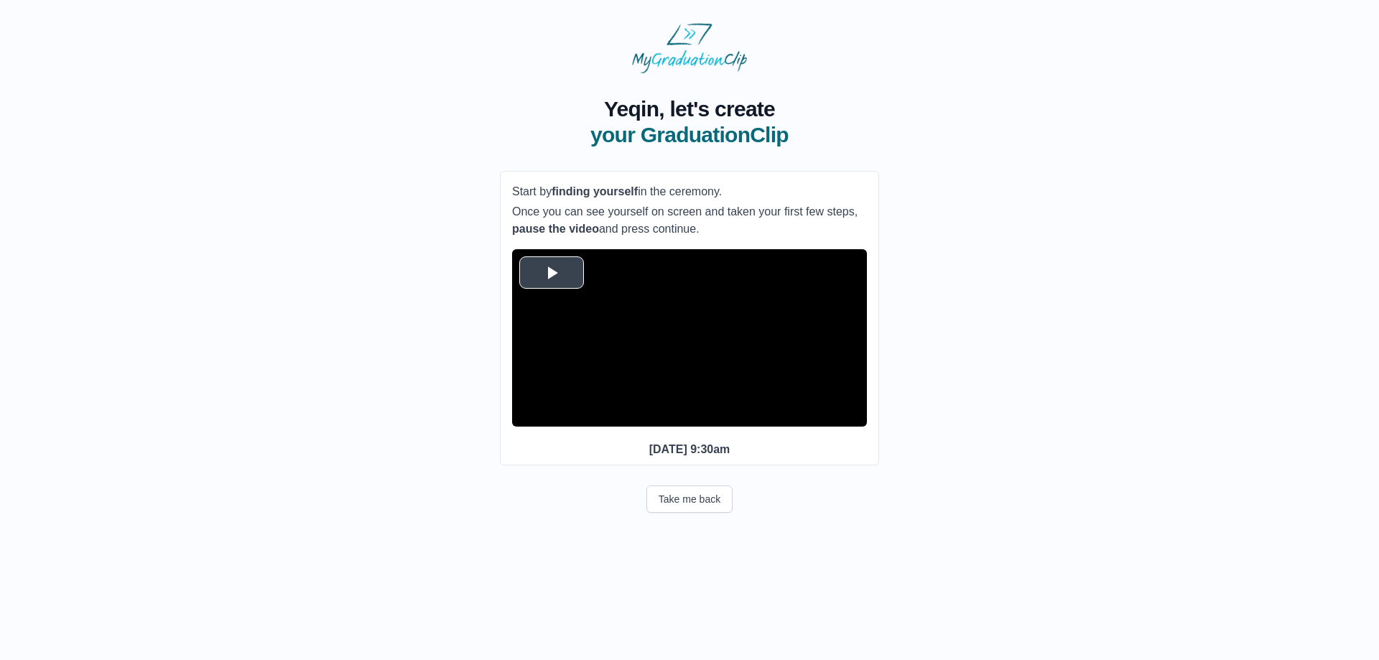
click at [552, 272] on span "Video Player" at bounding box center [552, 272] width 0 height 0
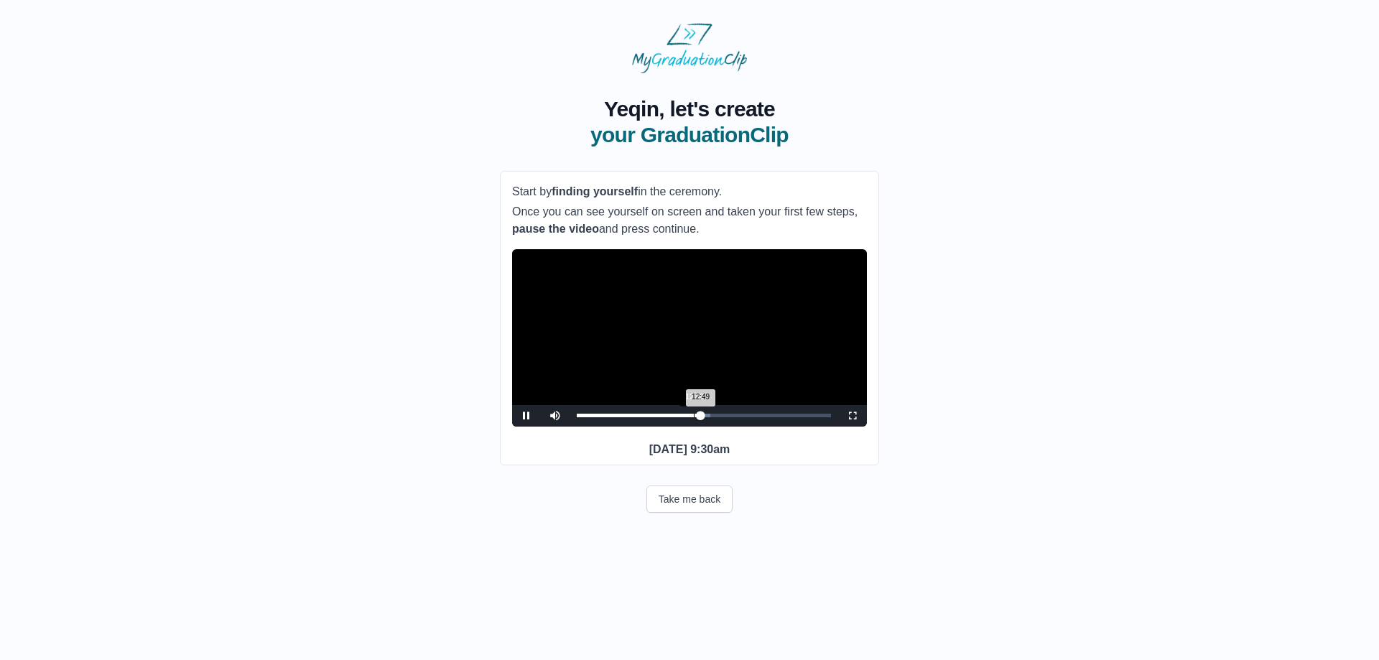
click at [694, 427] on div "Loaded : 0% 12:06 12:49 Progress : 0%" at bounding box center [703, 416] width 269 height 22
click at [694, 417] on div "12:09 Progress : 0%" at bounding box center [636, 416] width 118 height 4
click at [555, 405] on span "Video Player" at bounding box center [555, 405] width 0 height 0
click at [526, 416] on span "Video Player" at bounding box center [526, 416] width 0 height 0
click at [694, 417] on div "12:40 Progress : 0%" at bounding box center [638, 416] width 123 height 4
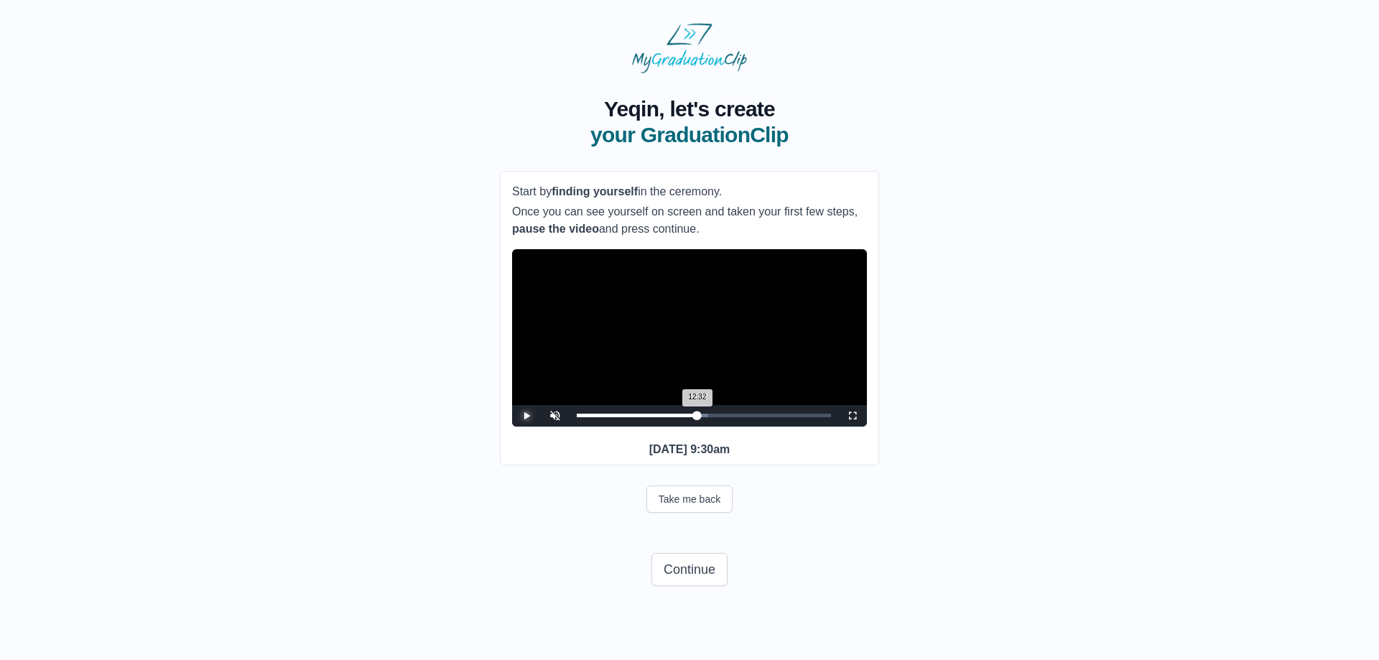
click at [697, 417] on div "12:32 Progress : 0%" at bounding box center [637, 416] width 121 height 4
click at [526, 416] on span "Video Player" at bounding box center [526, 416] width 0 height 0
click at [704, 586] on button "Continue" at bounding box center [689, 569] width 76 height 33
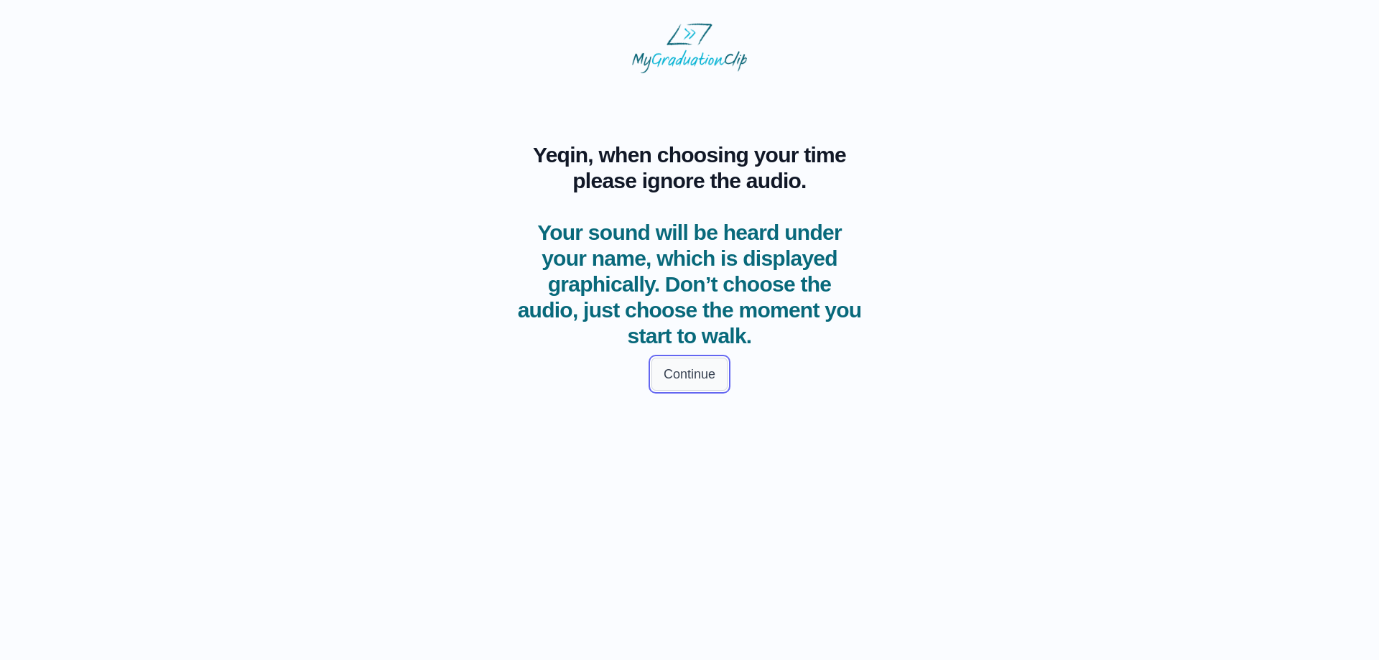
click at [690, 368] on button "Continue" at bounding box center [689, 374] width 76 height 33
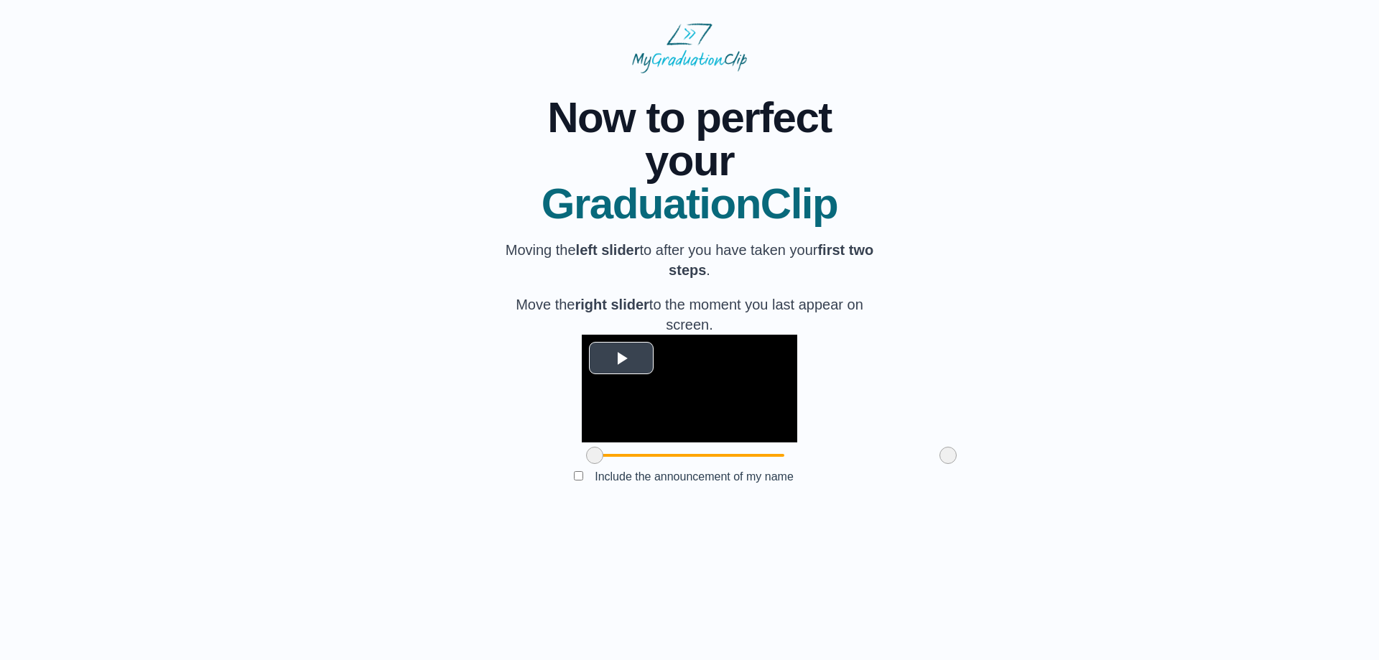
click at [621, 358] on span "Video Player" at bounding box center [621, 358] width 0 height 0
drag, startPoint x: 864, startPoint y: 559, endPoint x: 918, endPoint y: 559, distance: 53.9
click at [912, 513] on div "**********" at bounding box center [689, 293] width 1333 height 440
drag, startPoint x: 514, startPoint y: 563, endPoint x: 494, endPoint y: 567, distance: 20.4
click at [495, 513] on div "**********" at bounding box center [689, 293] width 1333 height 440
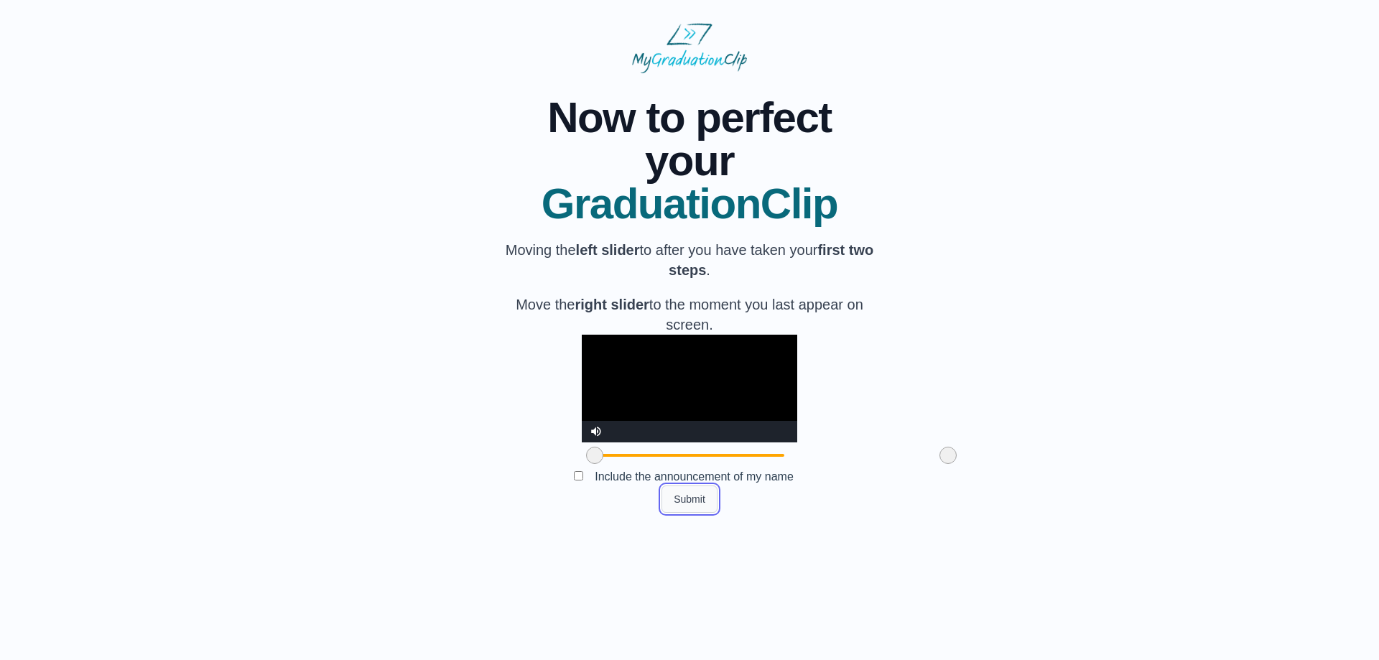
click at [691, 513] on button "Submit" at bounding box center [689, 498] width 56 height 27
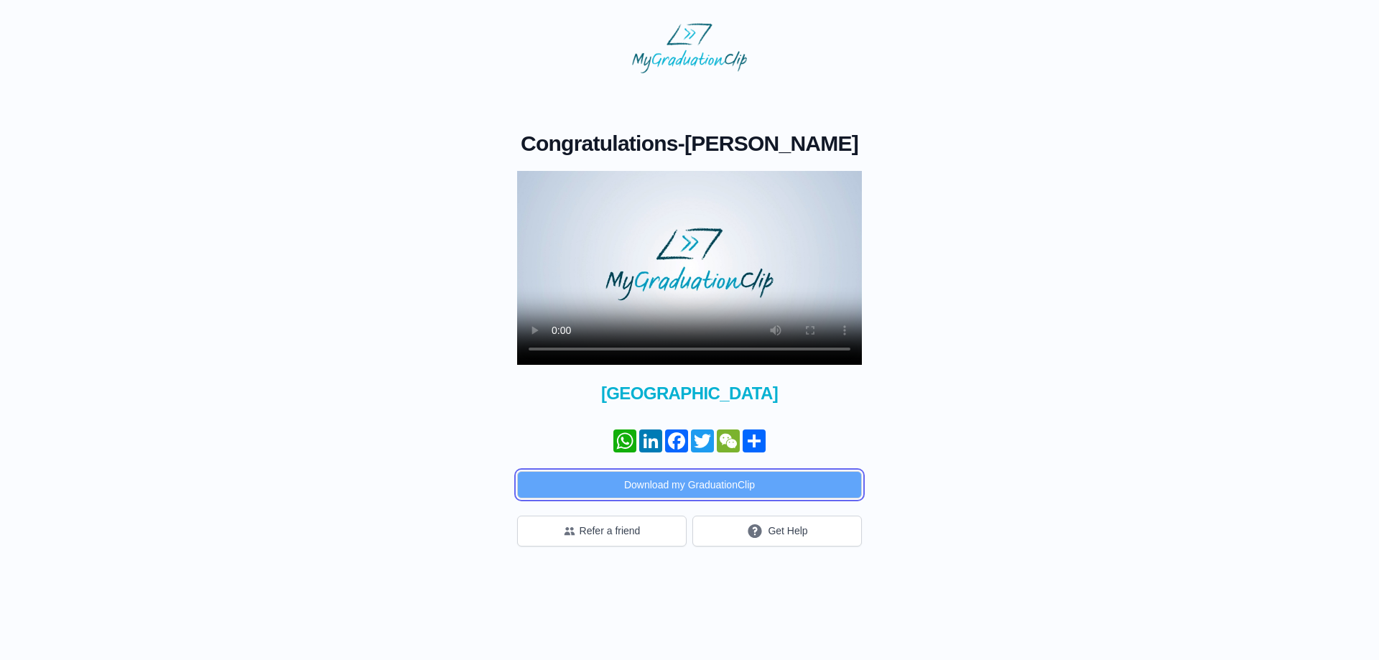
click at [651, 488] on button "Download my GraduationClip" at bounding box center [689, 484] width 345 height 27
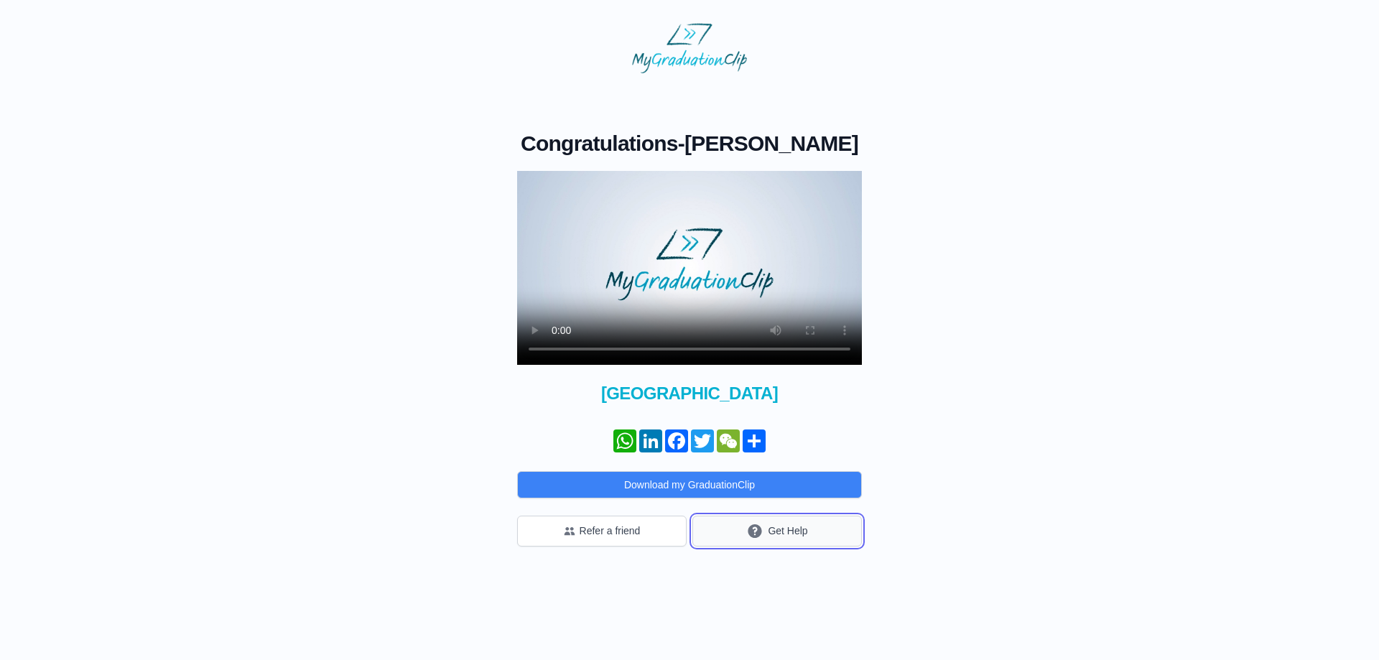
click at [730, 525] on button "Get Help" at bounding box center [776, 531] width 169 height 31
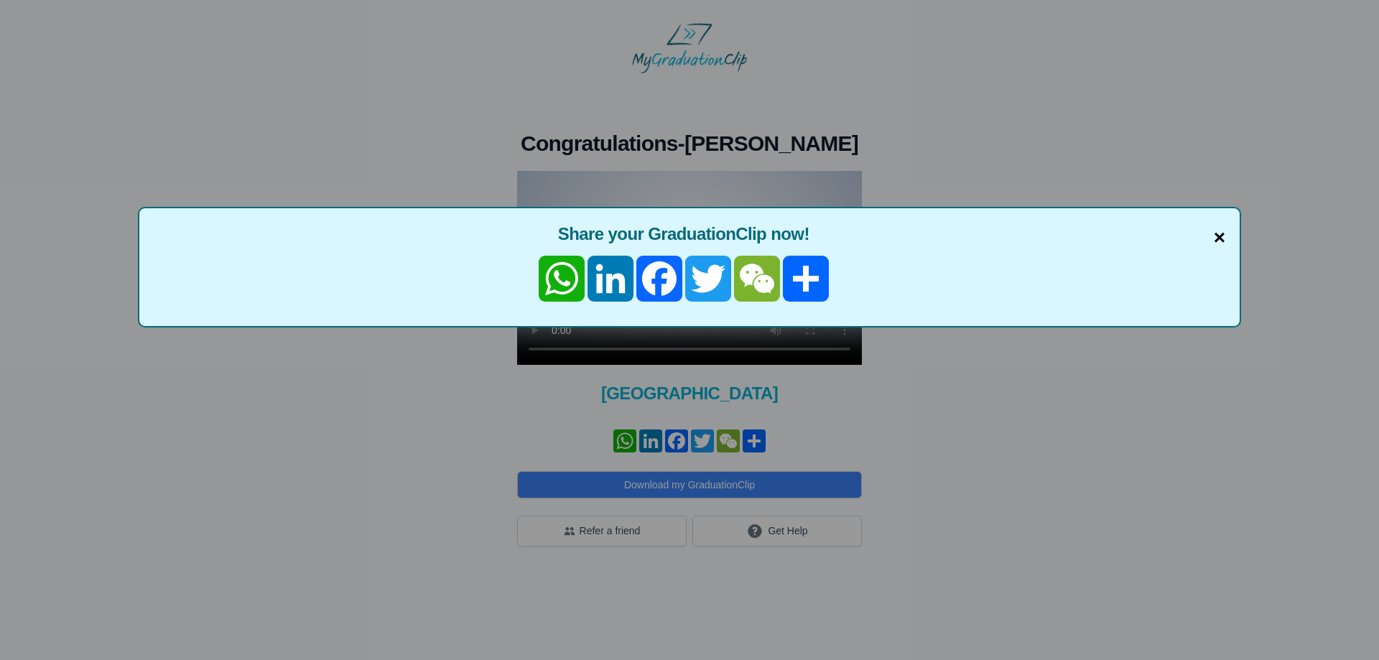
click at [1222, 240] on span "×" at bounding box center [1219, 238] width 11 height 30
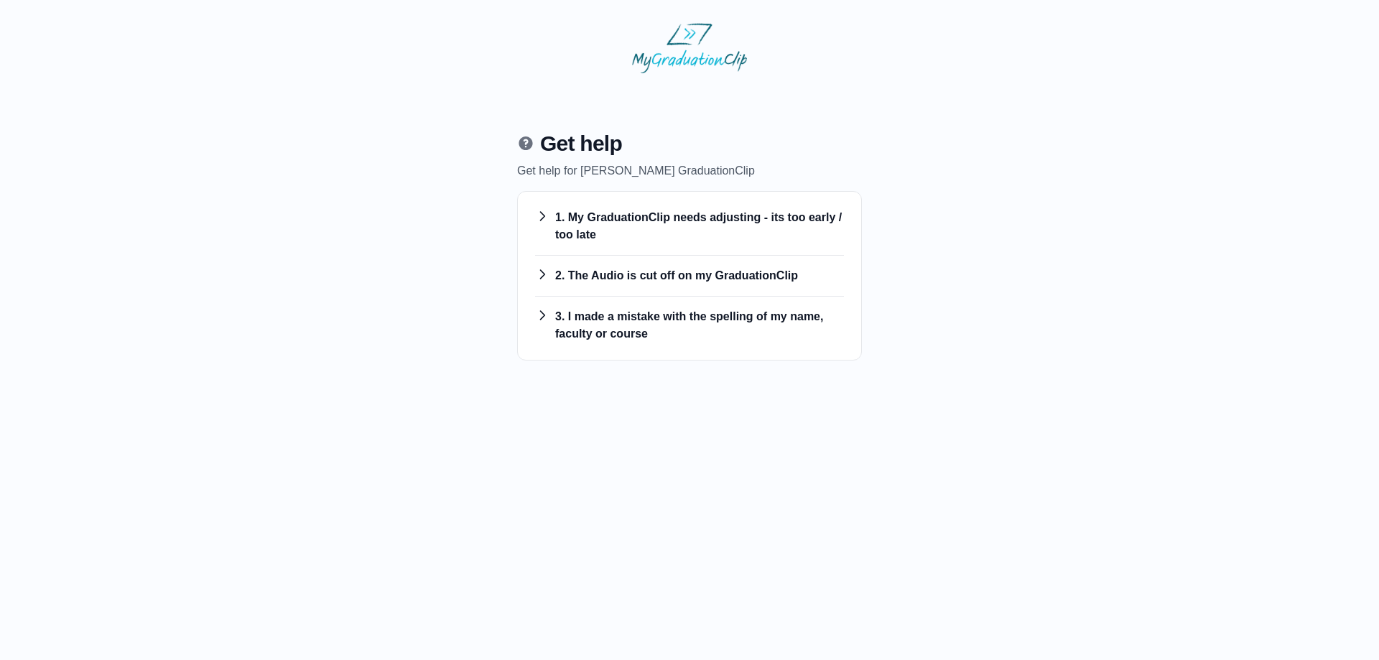
click at [686, 226] on h3 "1. My GraduationClip needs adjusting - its too early / too late" at bounding box center [689, 226] width 309 height 34
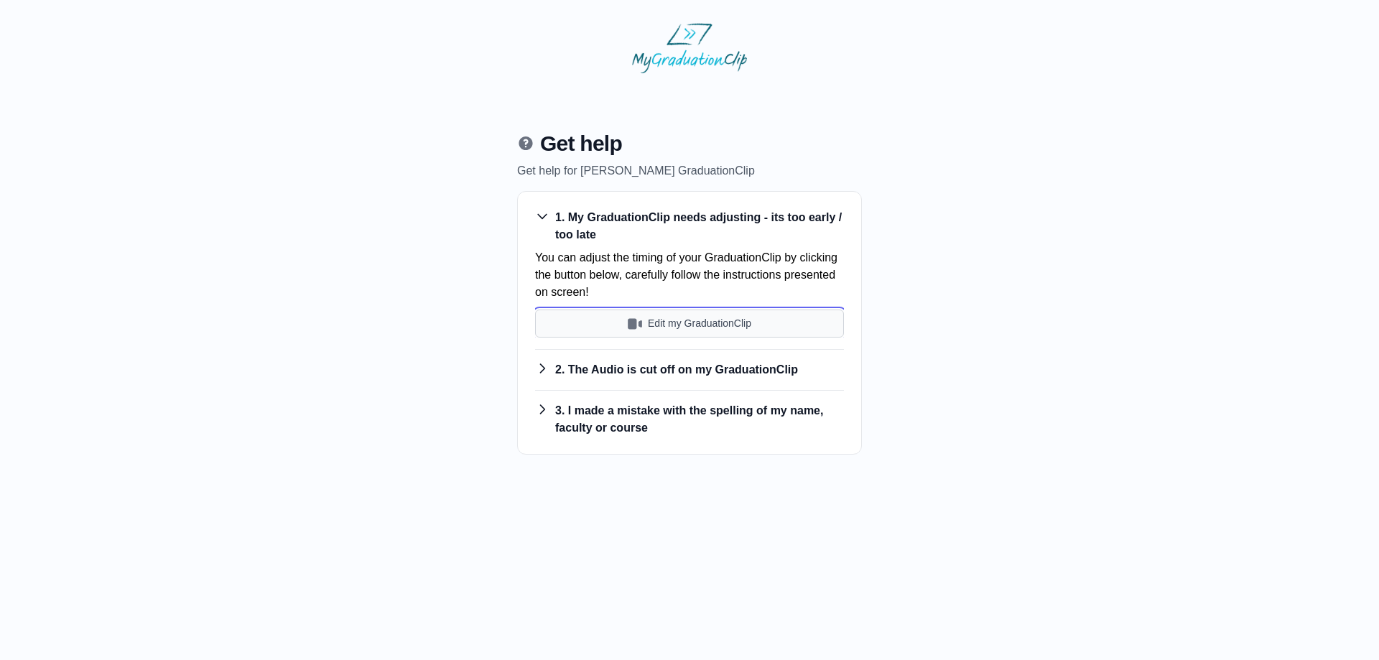
click at [682, 318] on button "Edit my GraduationClip" at bounding box center [689, 324] width 309 height 28
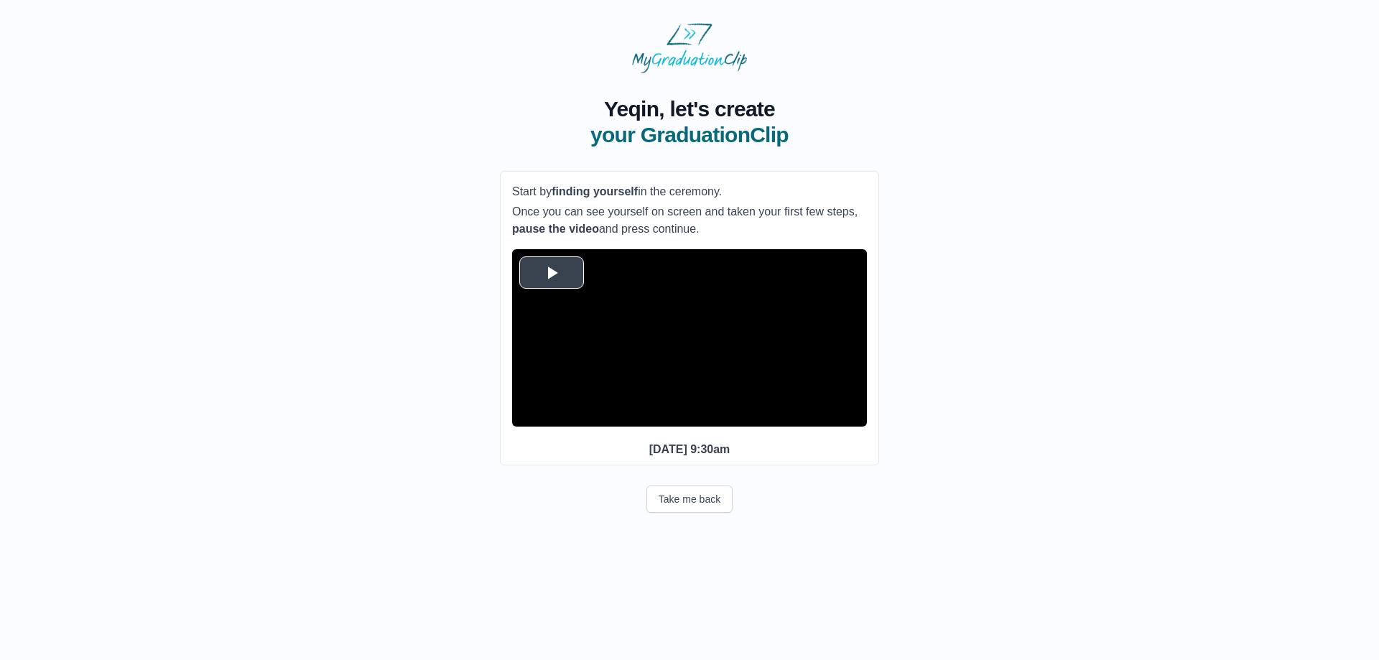
click at [552, 272] on span "Video Player" at bounding box center [552, 272] width 0 height 0
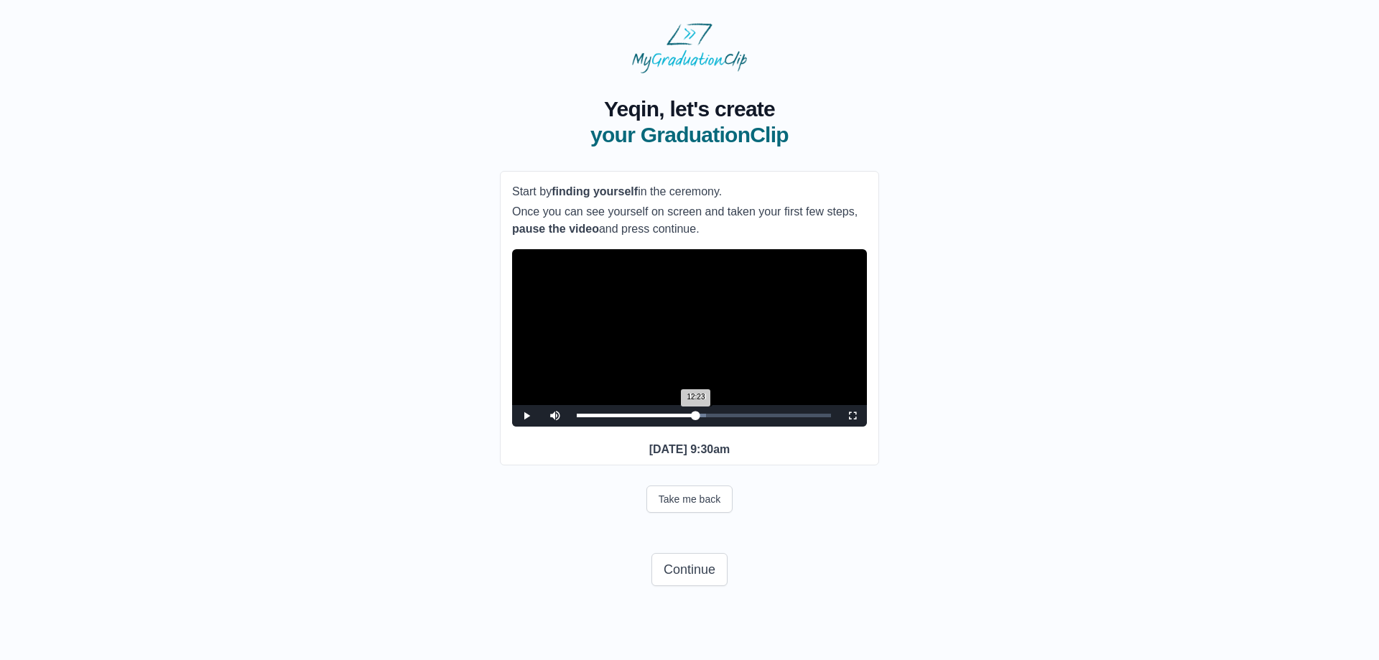
click at [696, 417] on div "12:23 Progress : 0%" at bounding box center [636, 416] width 119 height 4
click at [526, 416] on span "Video Player" at bounding box center [526, 416] width 0 height 0
click at [707, 586] on button "Continue" at bounding box center [689, 569] width 76 height 33
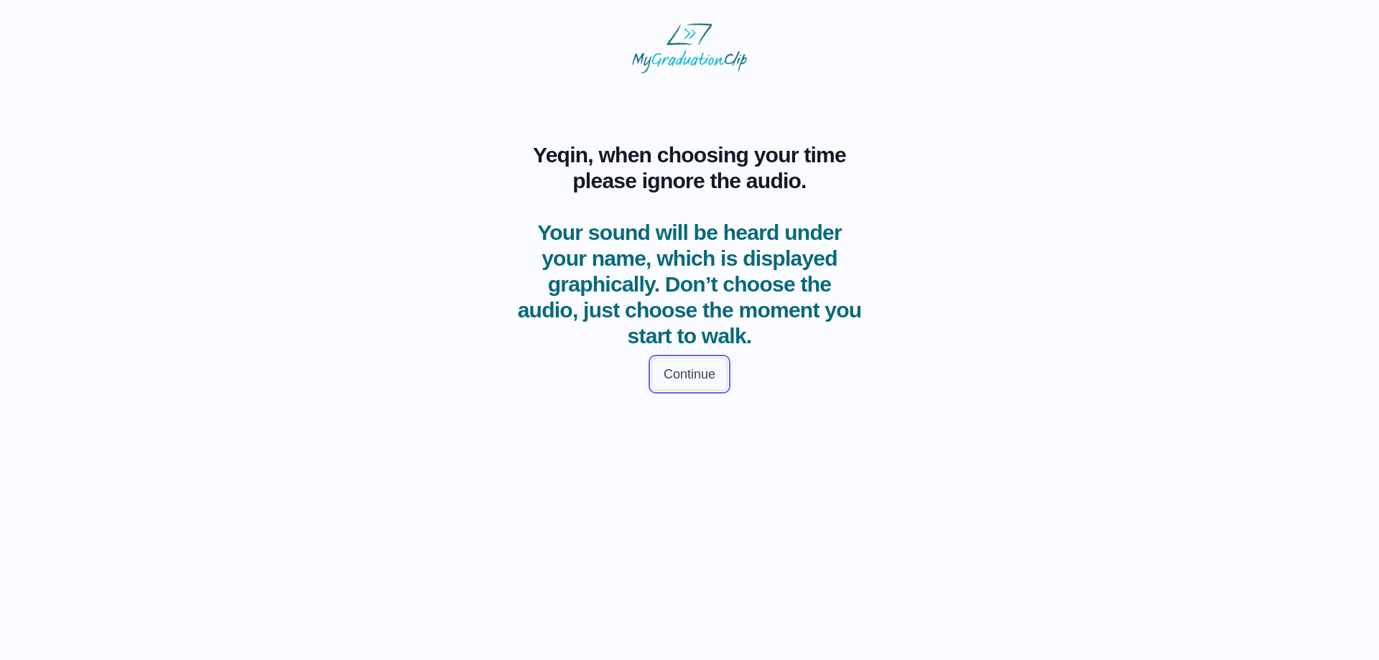
click at [696, 368] on button "Continue" at bounding box center [689, 374] width 76 height 33
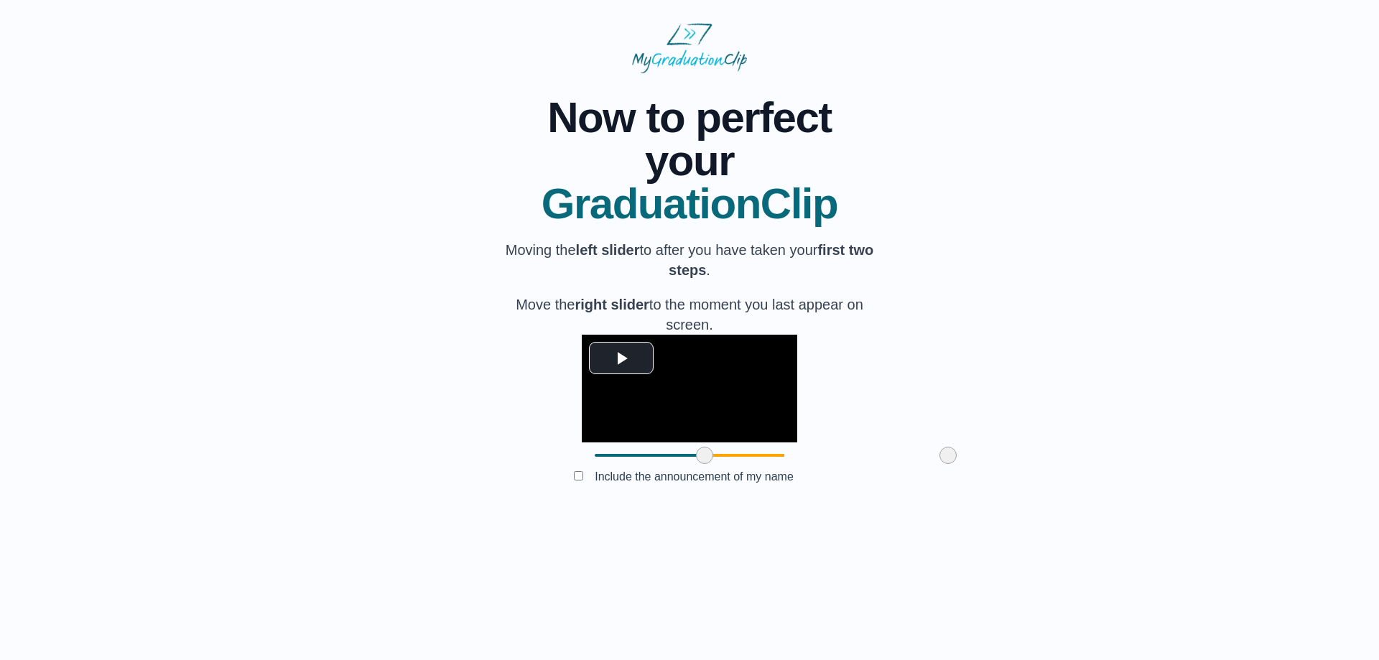
drag, startPoint x: 513, startPoint y: 559, endPoint x: 623, endPoint y: 580, distance: 111.8
click at [623, 513] on div "**********" at bounding box center [689, 293] width 379 height 440
drag, startPoint x: 864, startPoint y: 558, endPoint x: 921, endPoint y: 565, distance: 57.9
click at [921, 513] on div "**********" at bounding box center [689, 293] width 1333 height 440
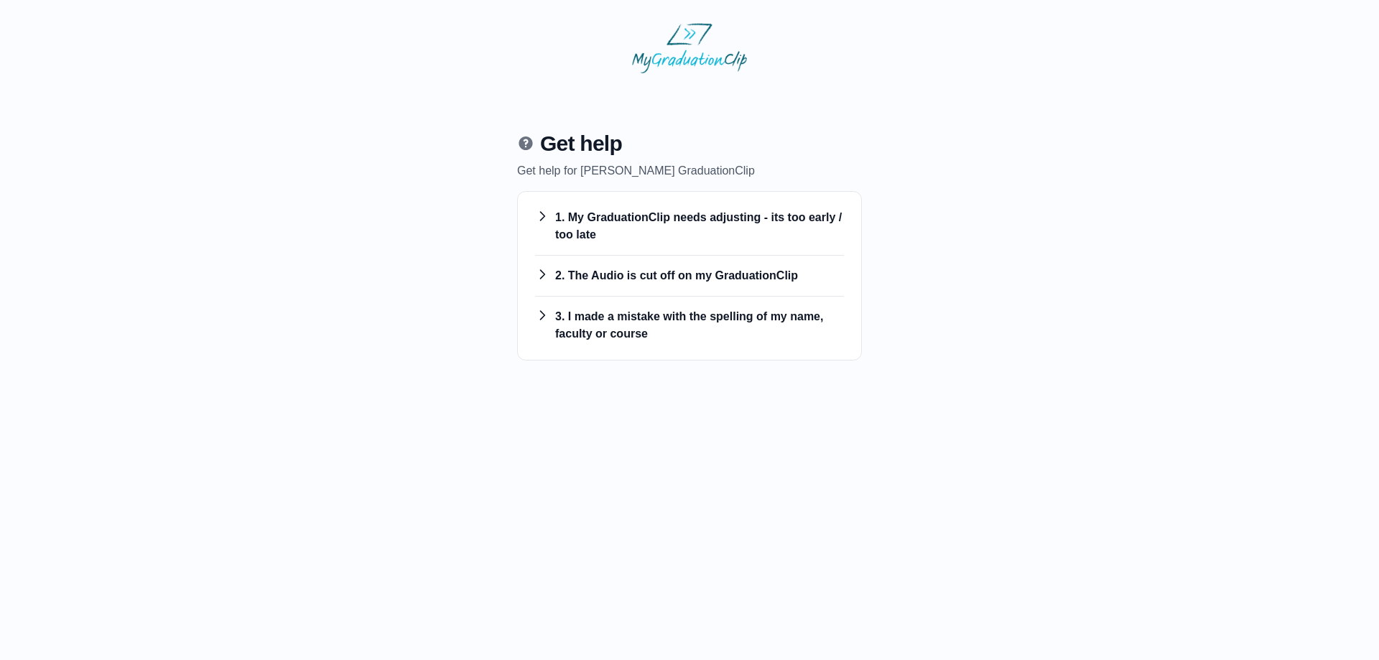
click at [761, 218] on h3 "1. My GraduationClip needs adjusting - its too early / too late" at bounding box center [689, 226] width 309 height 34
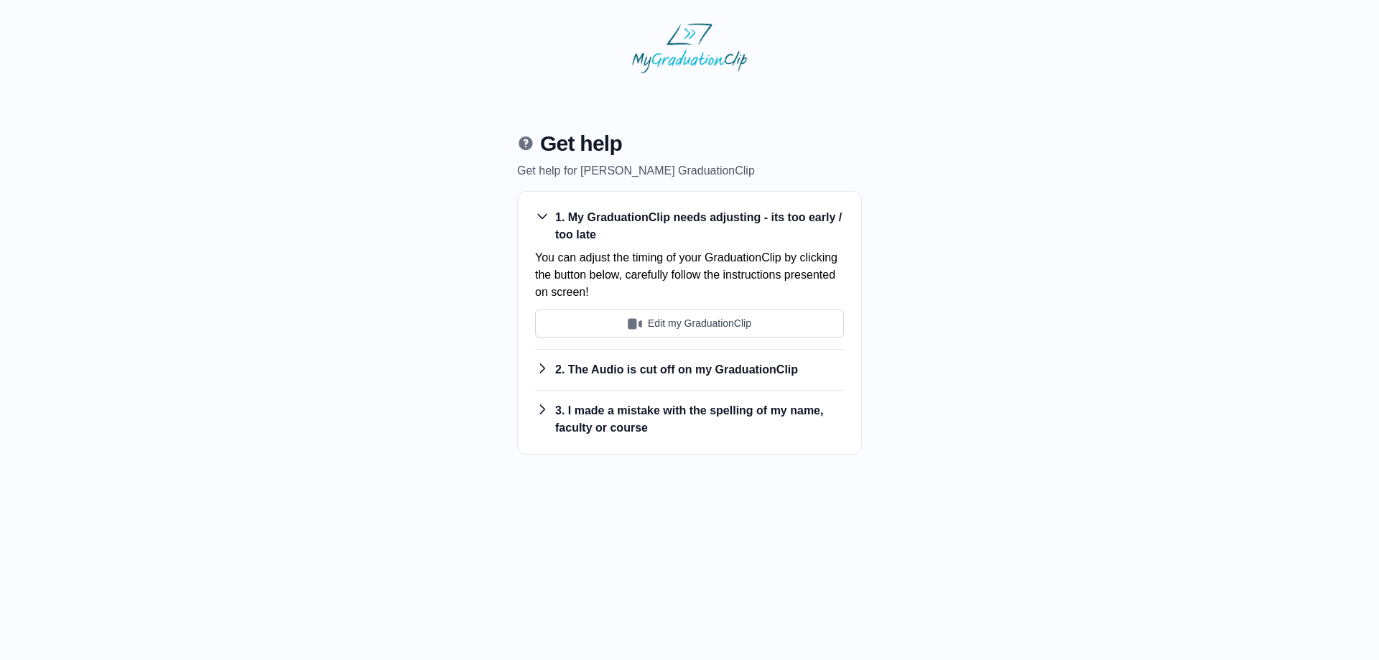
click at [766, 209] on h3 "1. My GraduationClip needs adjusting - its too early / too late" at bounding box center [689, 226] width 309 height 34
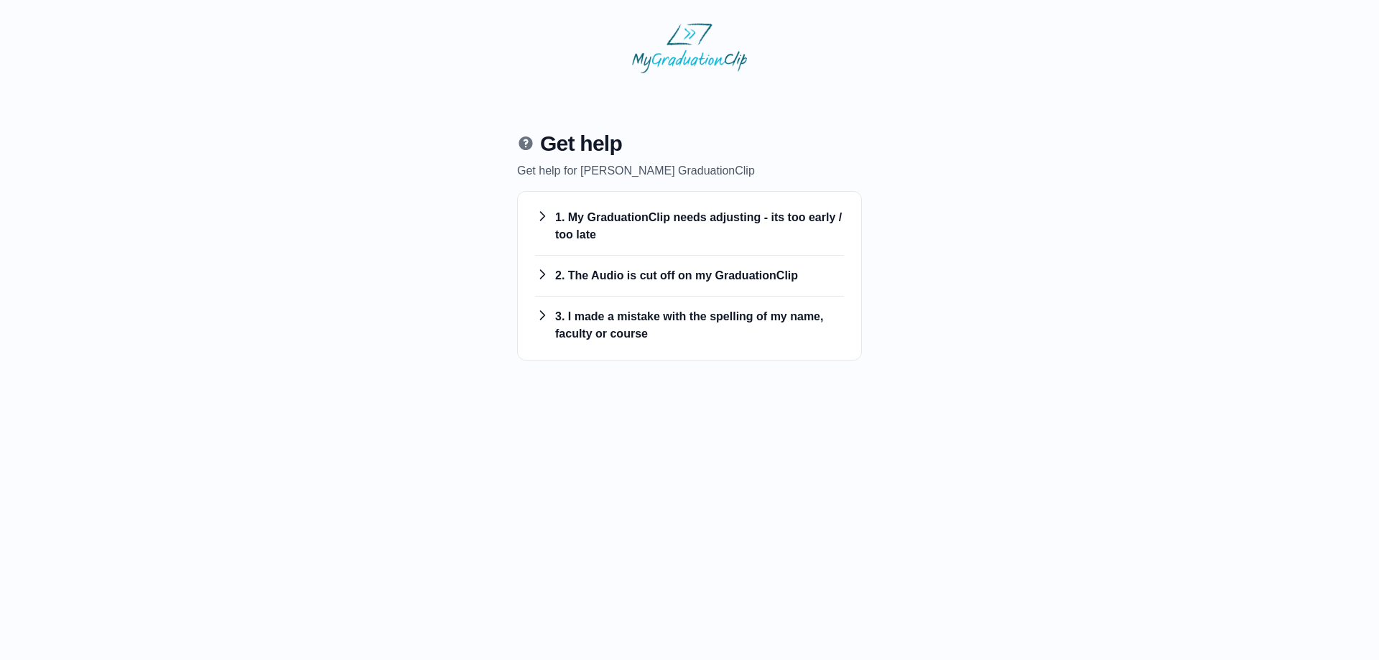
click at [727, 225] on h3 "1. My GraduationClip needs adjusting - its too early / too late" at bounding box center [689, 226] width 309 height 34
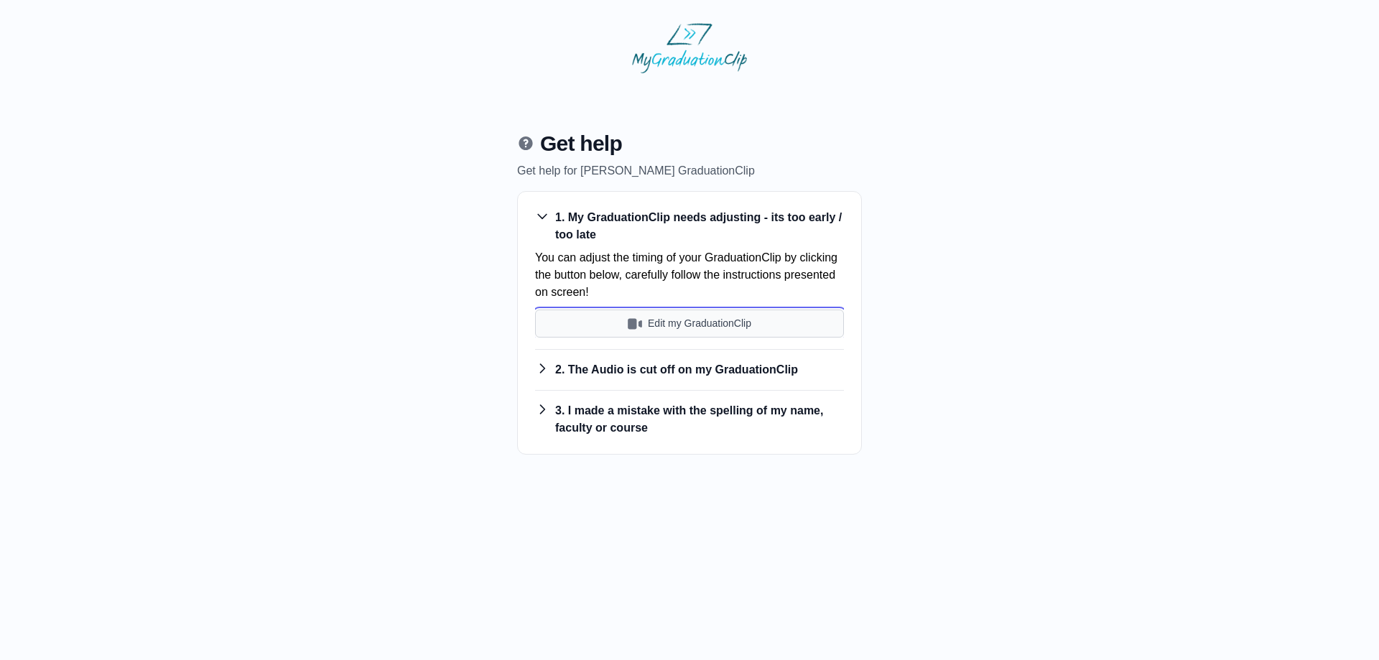
click at [712, 328] on button "Edit my GraduationClip" at bounding box center [689, 324] width 309 height 28
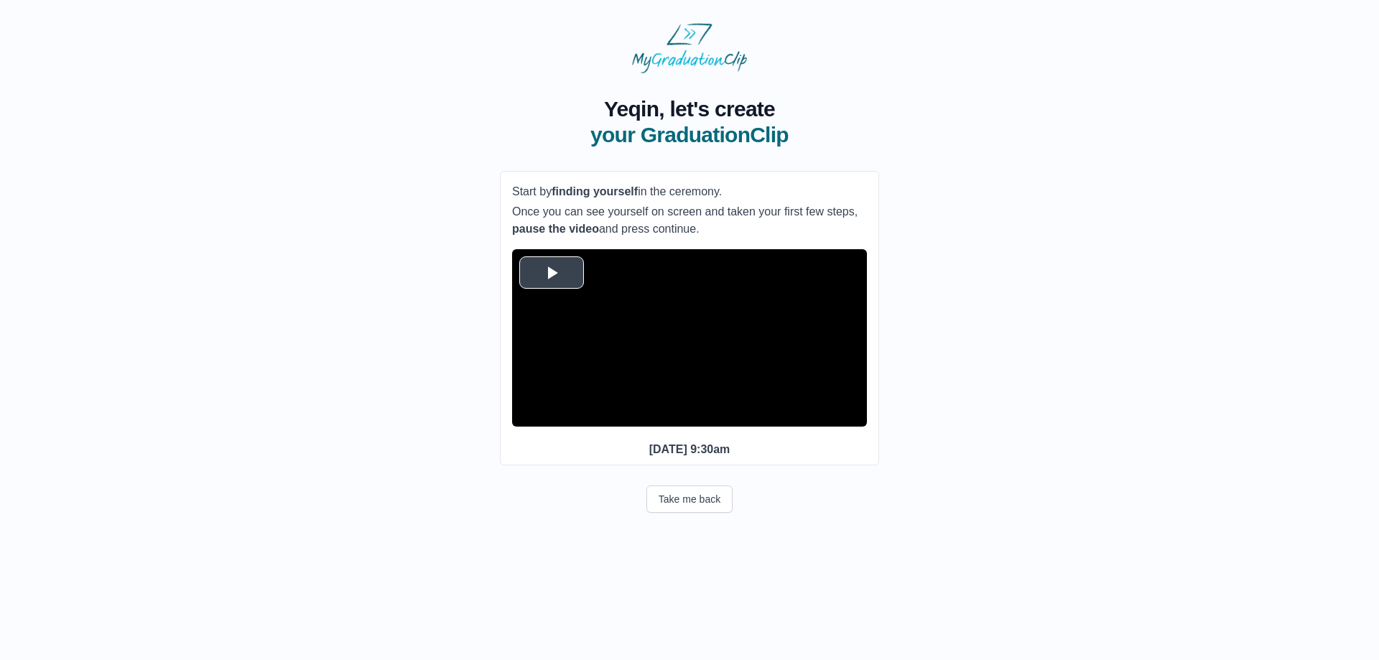
click at [552, 272] on span "Video Player" at bounding box center [552, 272] width 0 height 0
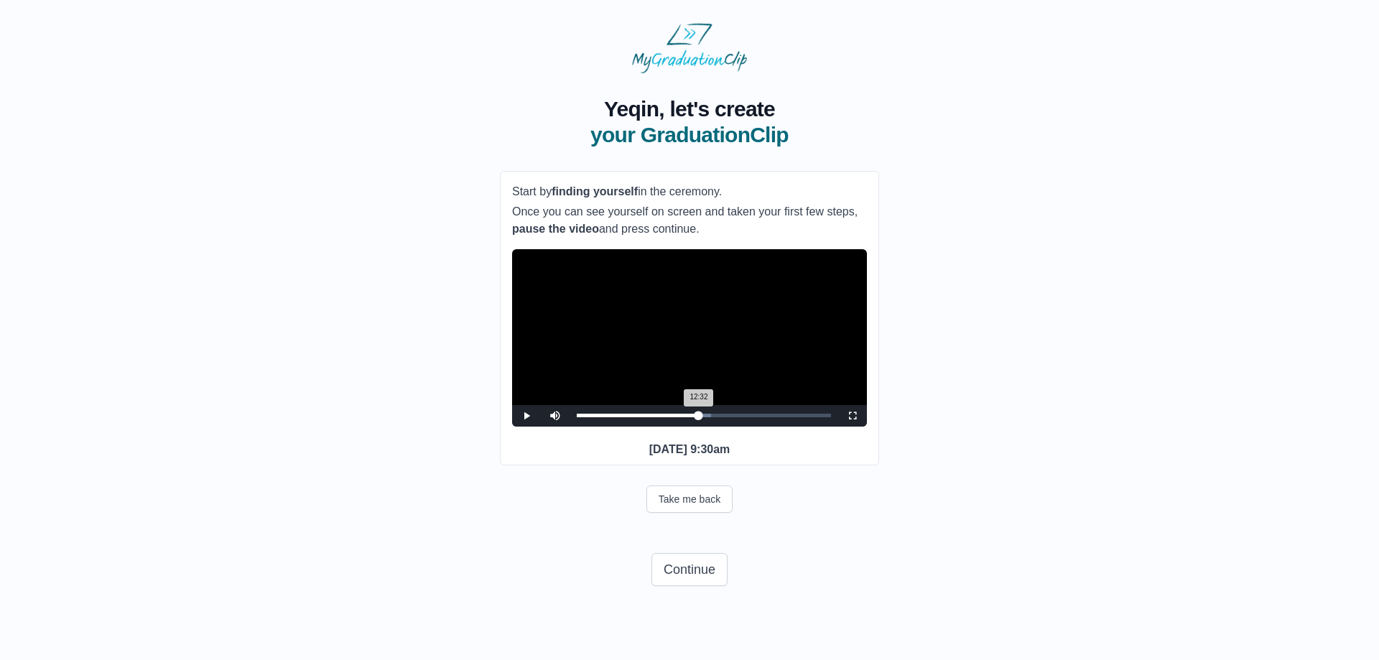
click at [698, 417] on div "12:32 Progress : 0%" at bounding box center [638, 416] width 122 height 4
click at [526, 416] on span "Video Player" at bounding box center [526, 416] width 0 height 0
click at [697, 586] on button "Continue" at bounding box center [689, 569] width 76 height 33
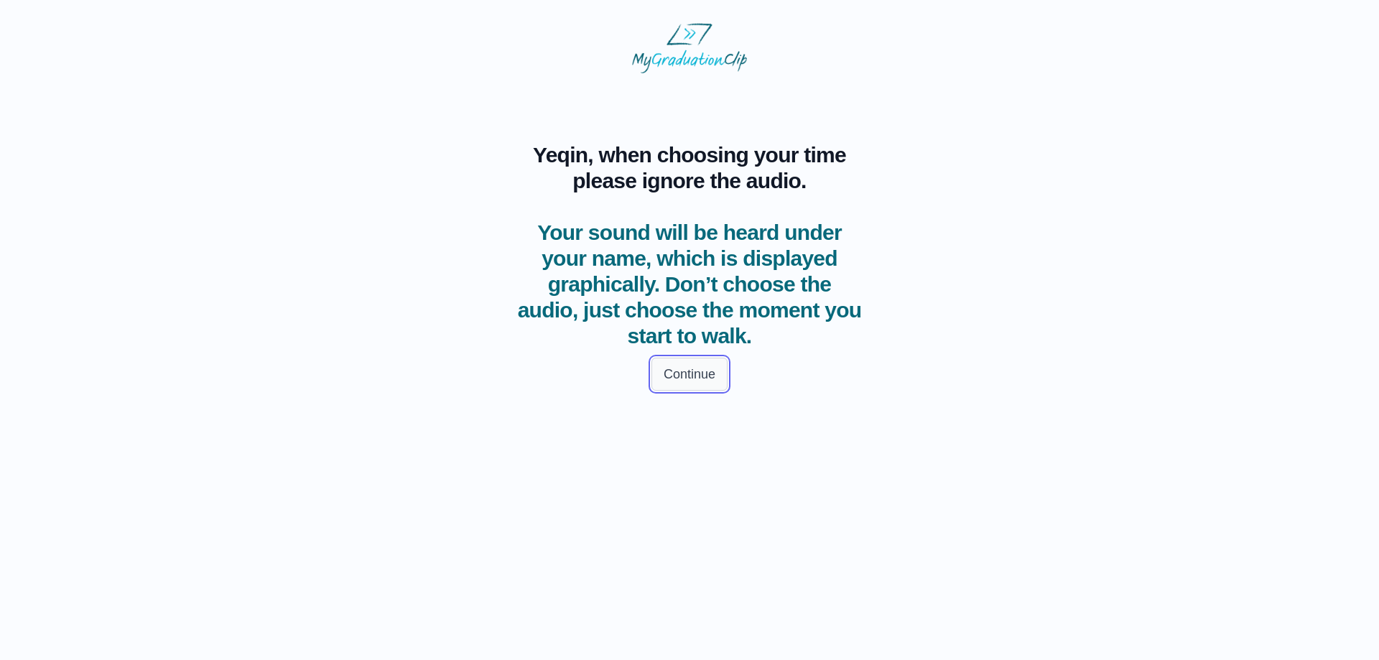
click at [665, 376] on button "Continue" at bounding box center [689, 374] width 76 height 33
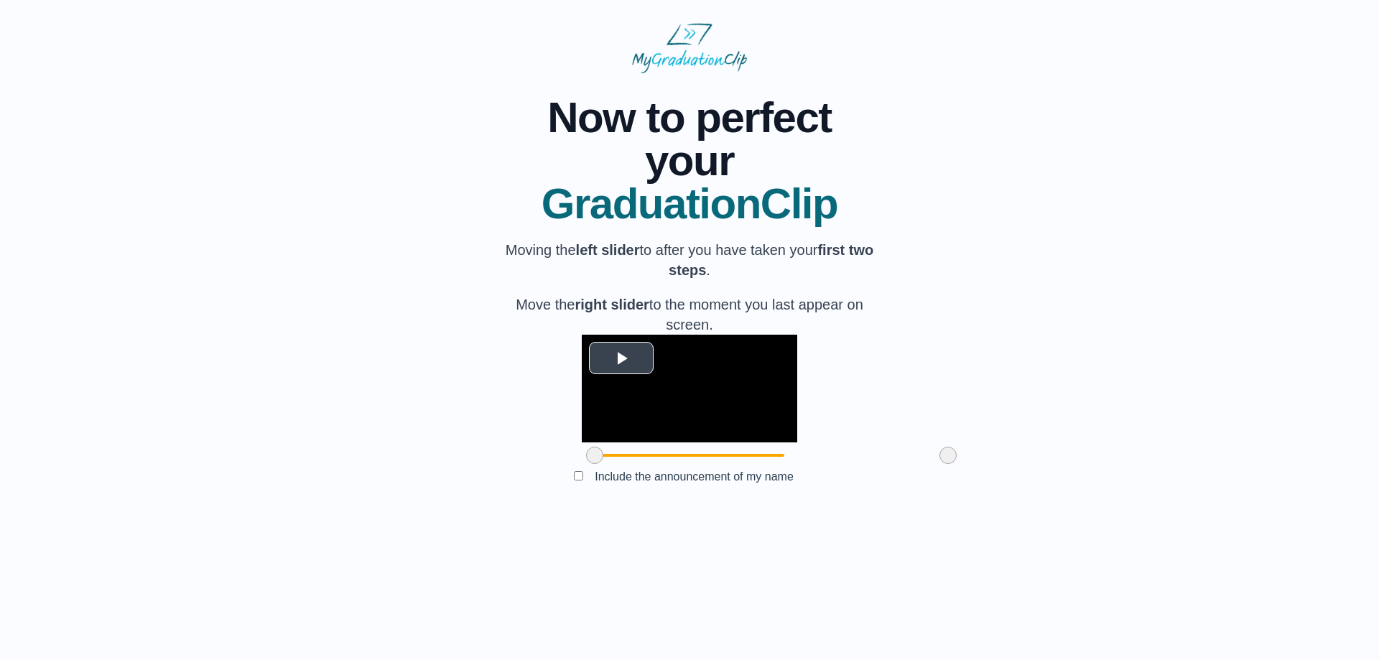
click at [621, 358] on span "Video Player" at bounding box center [621, 358] width 0 height 0
drag, startPoint x: 868, startPoint y: 557, endPoint x: 903, endPoint y: 567, distance: 35.7
click at [899, 513] on div "**********" at bounding box center [689, 293] width 1333 height 440
click at [971, 513] on div "**********" at bounding box center [689, 293] width 1333 height 440
drag, startPoint x: 511, startPoint y: 559, endPoint x: 501, endPoint y: 557, distance: 11.0
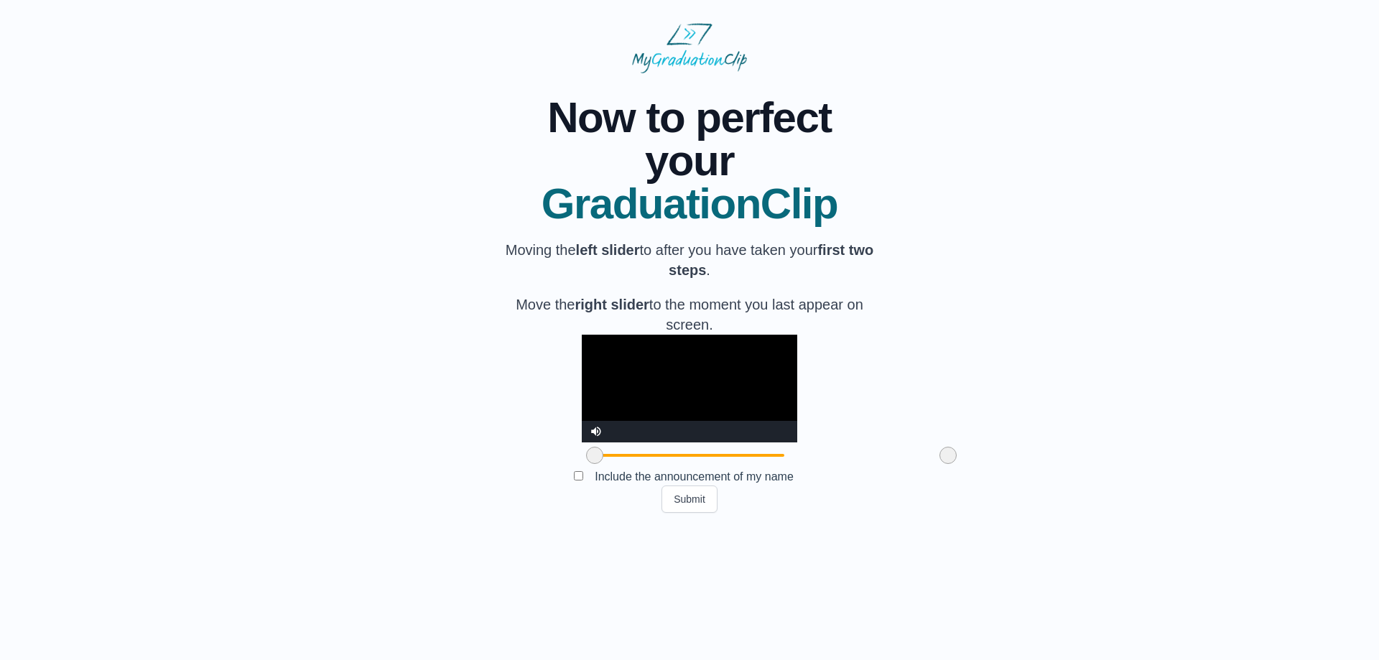
click at [582, 468] on div at bounding box center [595, 455] width 26 height 26
drag, startPoint x: 516, startPoint y: 560, endPoint x: 524, endPoint y: 563, distance: 8.4
click at [594, 464] on span at bounding box center [602, 455] width 17 height 17
click at [699, 513] on button "Submit" at bounding box center [689, 498] width 56 height 27
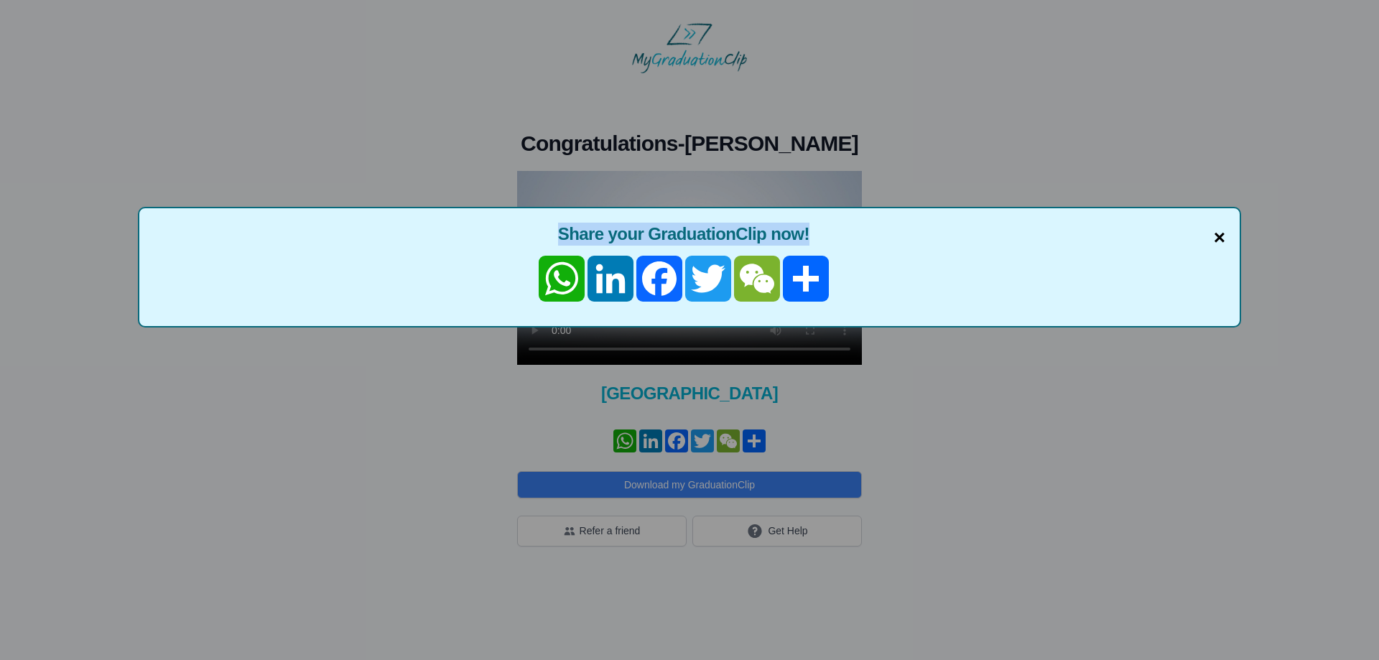
click at [1224, 236] on div "× Share your GraduationClip now! WhatsApp LinkedIn Facebook Twitter WeChat 分享" at bounding box center [689, 267] width 1103 height 121
click at [1216, 234] on span "×" at bounding box center [1219, 238] width 11 height 30
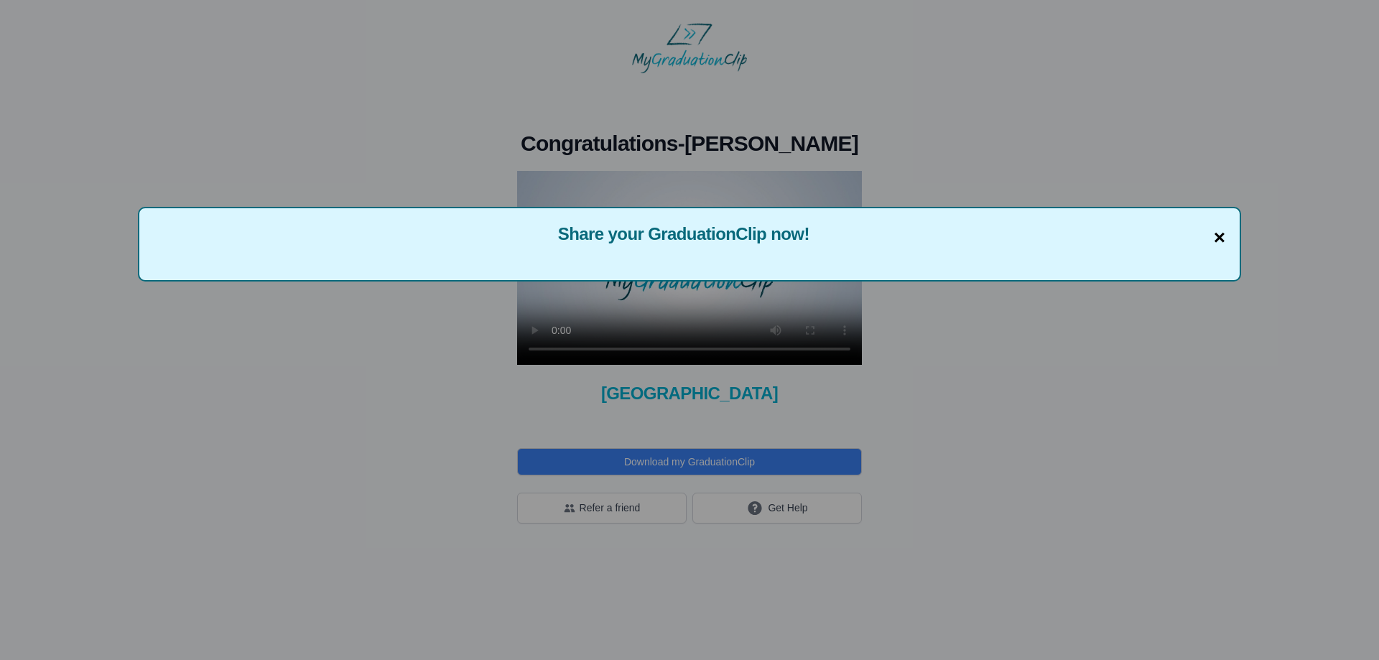
click at [1217, 240] on span "×" at bounding box center [1219, 238] width 11 height 30
